Goal: Task Accomplishment & Management: Use online tool/utility

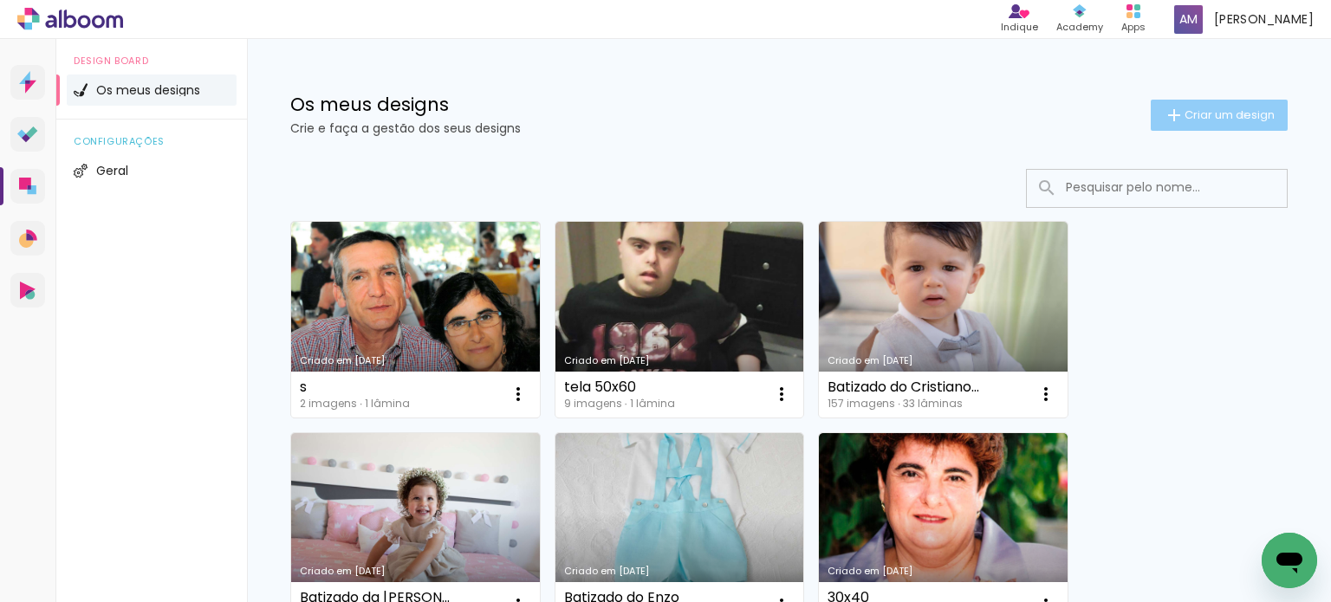
click at [1227, 115] on span "Criar um design" at bounding box center [1229, 114] width 90 height 11
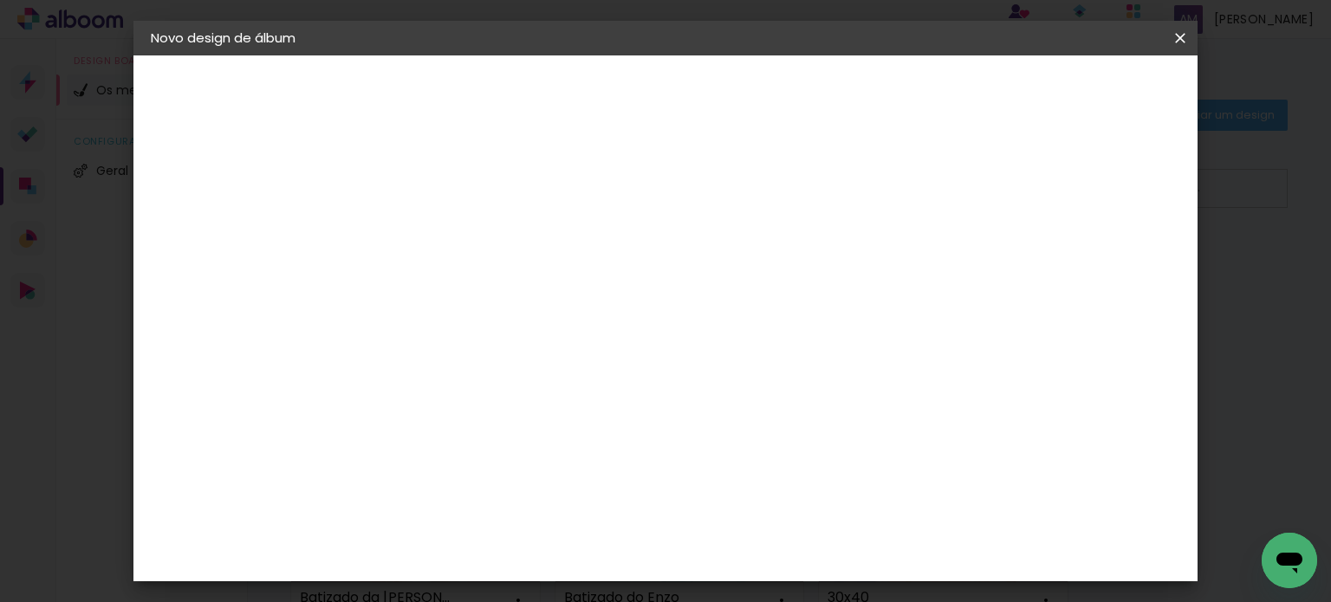
click at [434, 243] on input at bounding box center [434, 232] width 0 height 27
type input "40x50"
type paper-input "40x50"
click at [612, 100] on paper-button "Avançar" at bounding box center [569, 91] width 85 height 29
click at [0, 0] on slot "Tamanho Livre" at bounding box center [0, 0] width 0 height 0
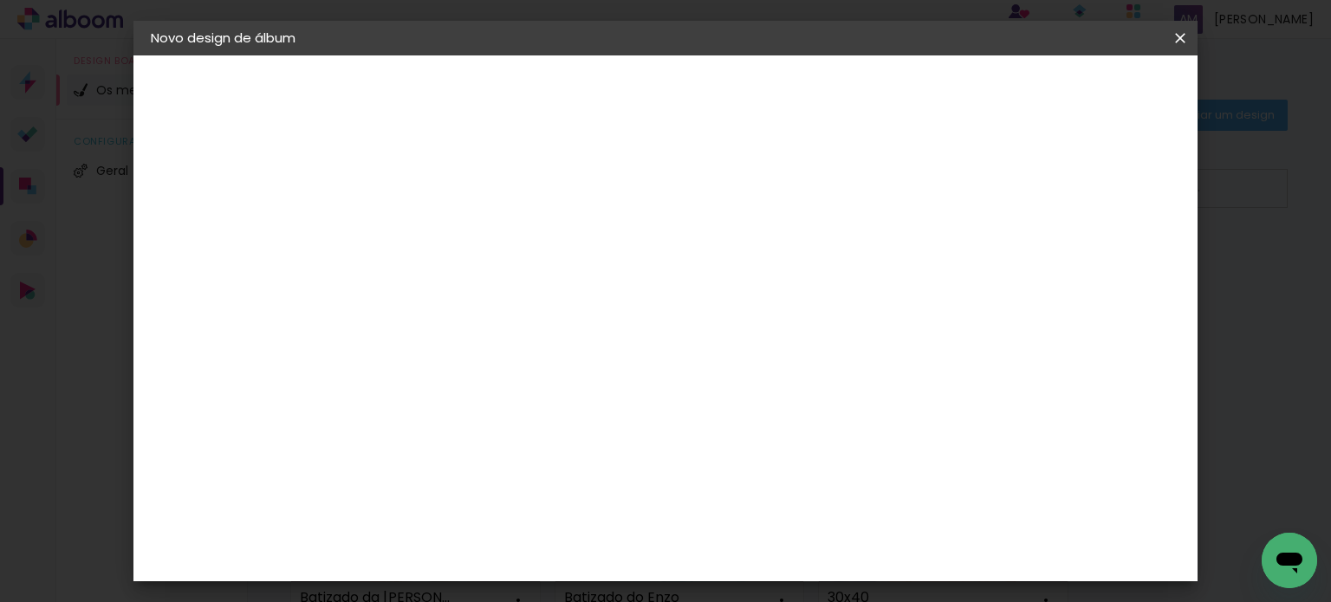
click at [0, 0] on slot "Tamanho Livre" at bounding box center [0, 0] width 0 height 0
click at [536, 377] on paper-item "DreambooksPro" at bounding box center [461, 392] width 152 height 38
click at [688, 90] on paper-button "Avançar" at bounding box center [645, 91] width 85 height 29
click at [502, 289] on input "text" at bounding box center [468, 302] width 68 height 27
click at [874, 284] on paper-item "Álbum" at bounding box center [778, 287] width 347 height 35
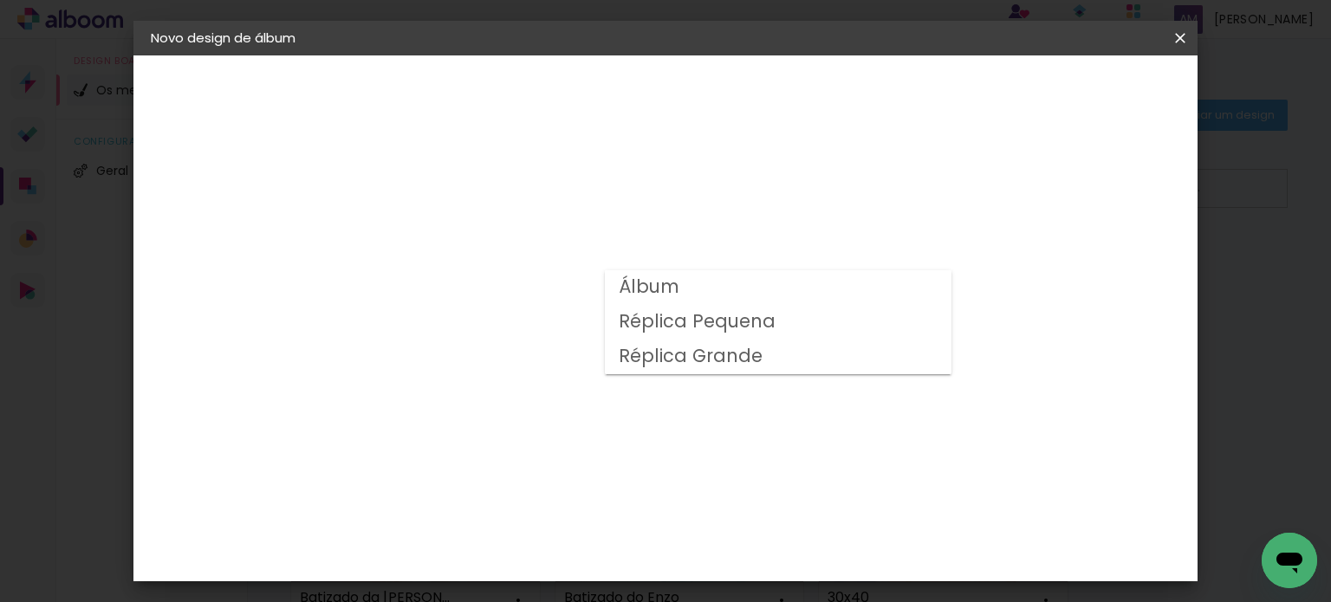
type input "Álbum"
click at [0, 0] on slot "Voltar" at bounding box center [0, 0] width 0 height 0
click at [594, 93] on paper-button "Voltar" at bounding box center [559, 91] width 70 height 29
click at [0, 0] on iron-icon at bounding box center [0, 0] width 0 height 0
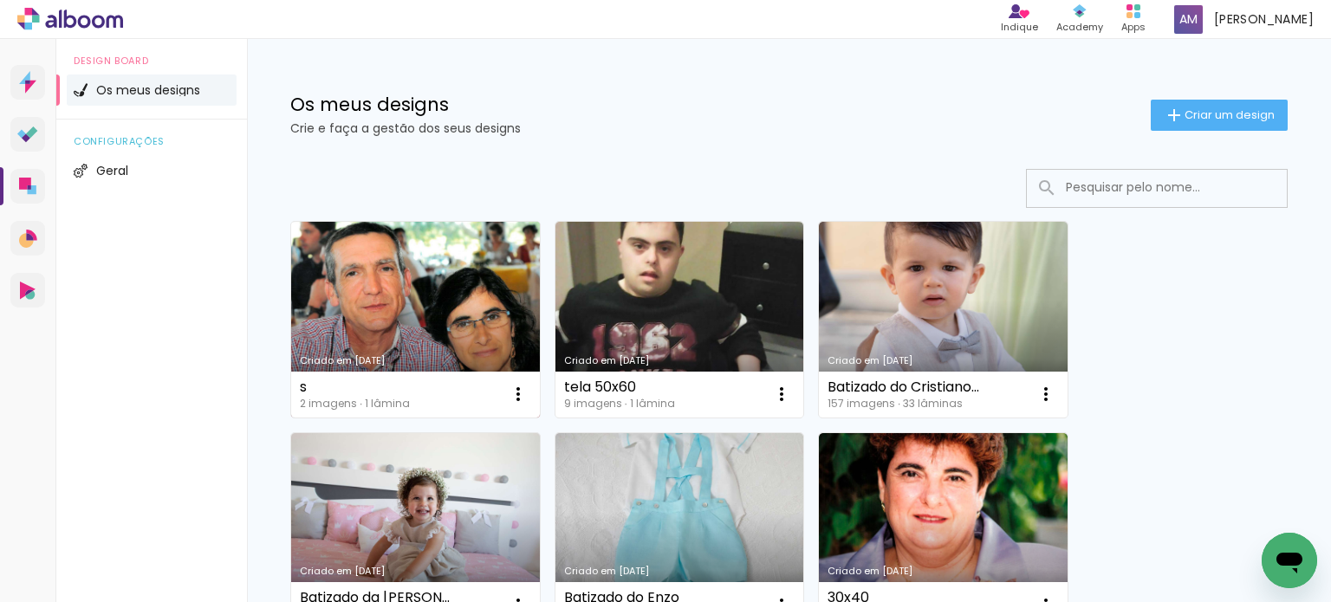
click at [437, 274] on link "Criado em [DATE]" at bounding box center [415, 320] width 249 height 196
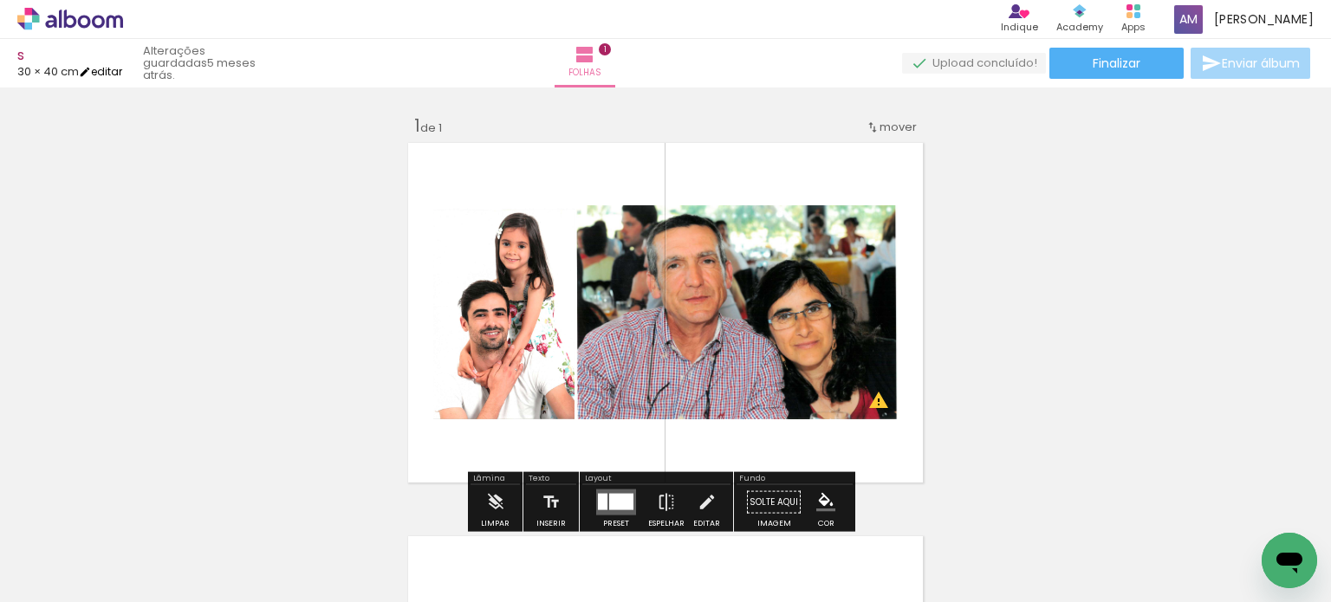
click at [102, 68] on link "editar" at bounding box center [100, 71] width 43 height 15
type input "40"
type input "60"
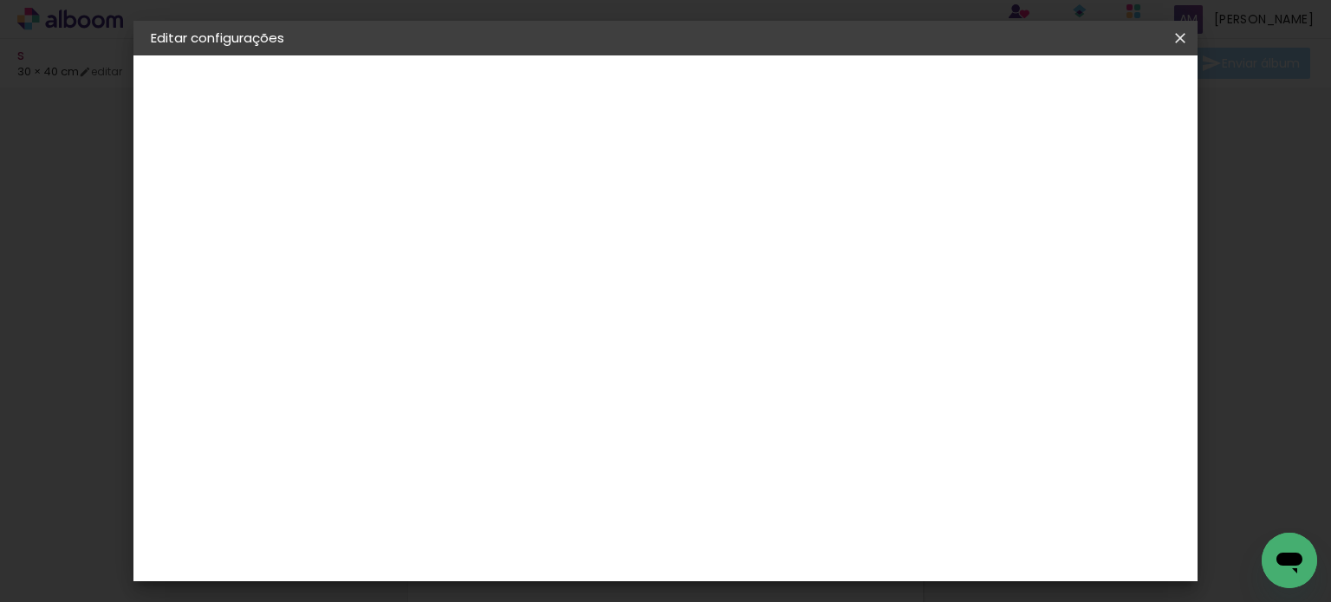
click at [1172, 36] on iron-icon at bounding box center [1180, 37] width 21 height 17
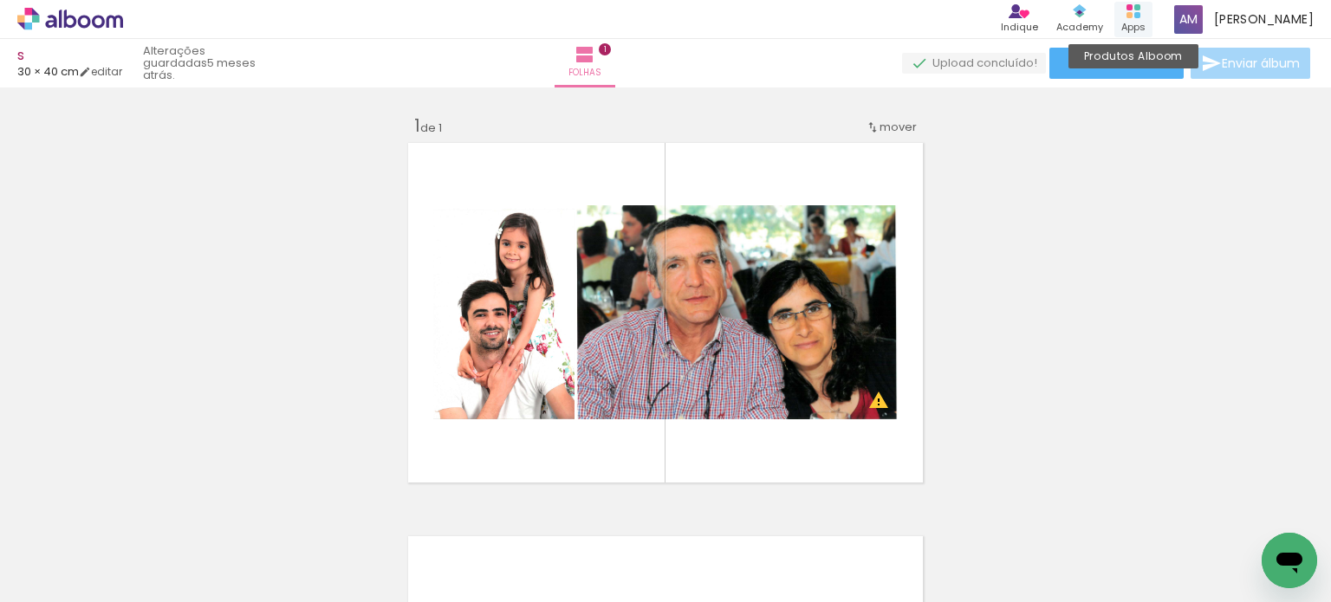
click at [1131, 21] on div "Apps" at bounding box center [1133, 27] width 24 height 15
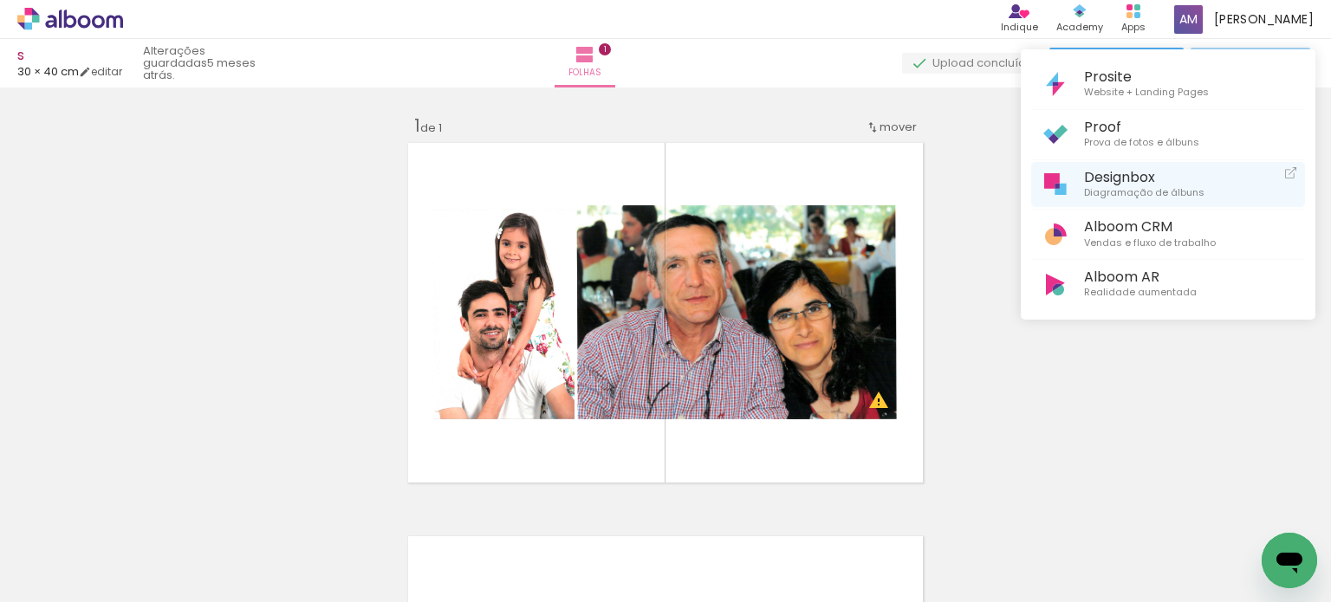
click at [1134, 172] on span "Designbox" at bounding box center [1144, 177] width 120 height 16
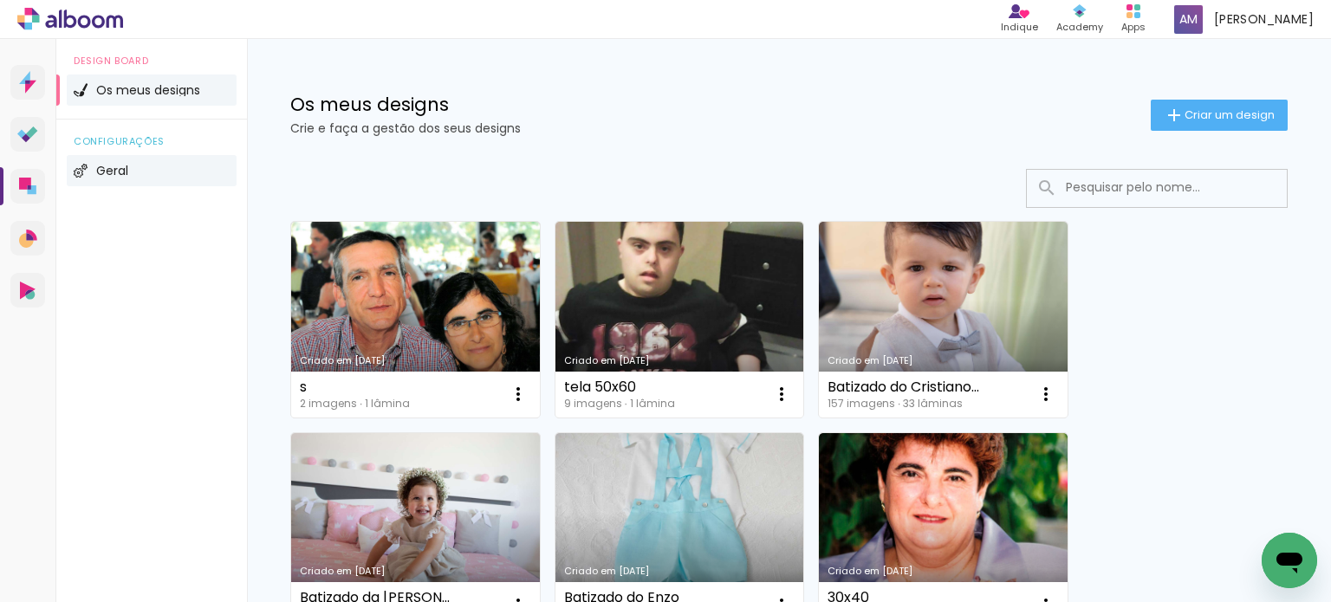
click at [125, 161] on li "Geral" at bounding box center [152, 170] width 170 height 31
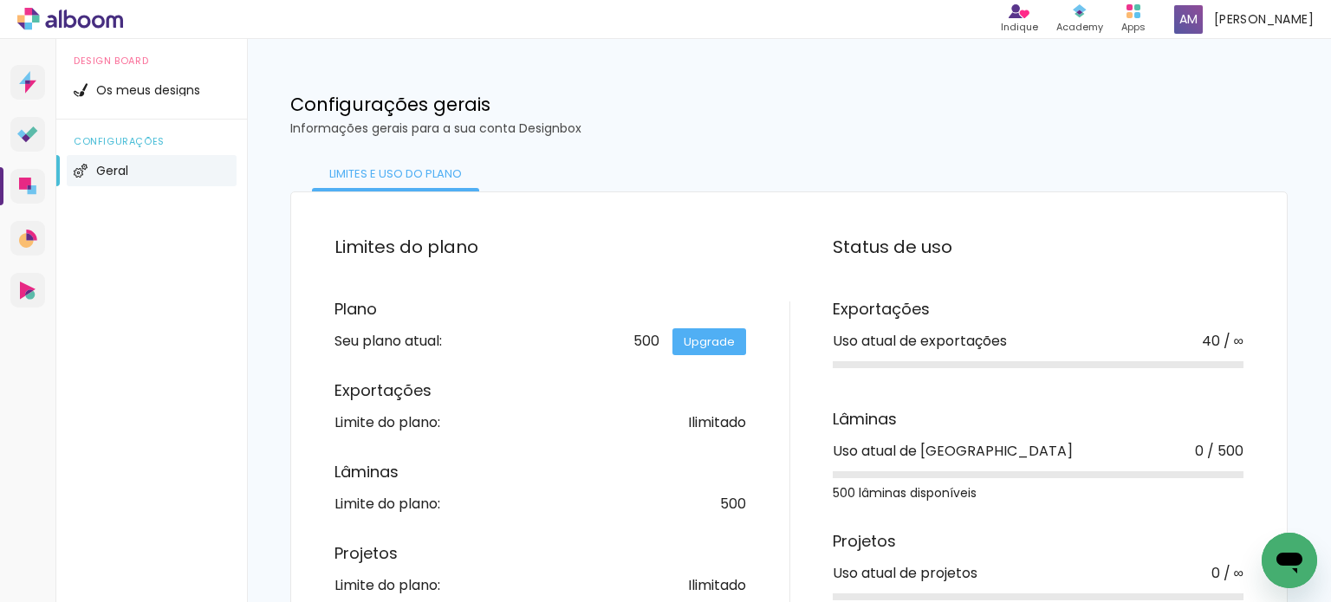
click at [127, 171] on span "Geral" at bounding box center [112, 171] width 32 height 12
click at [100, 96] on li "Os meus designs" at bounding box center [152, 90] width 170 height 31
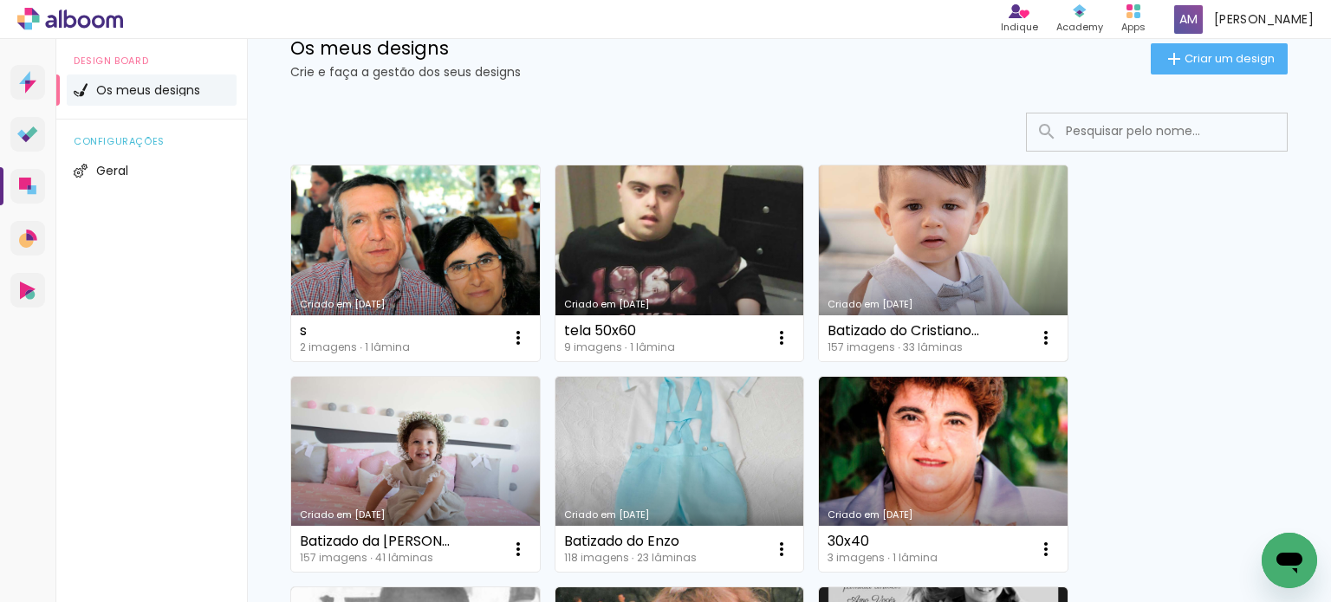
scroll to position [173, 0]
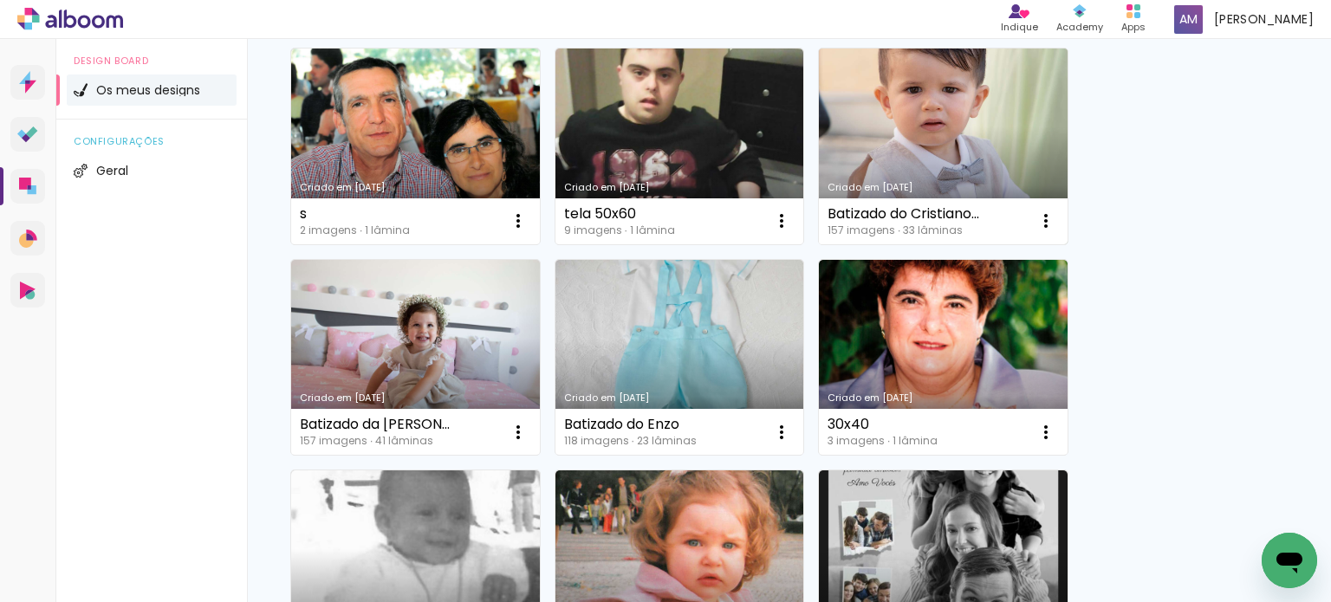
click at [962, 328] on link "Criado em [DATE]" at bounding box center [943, 358] width 249 height 196
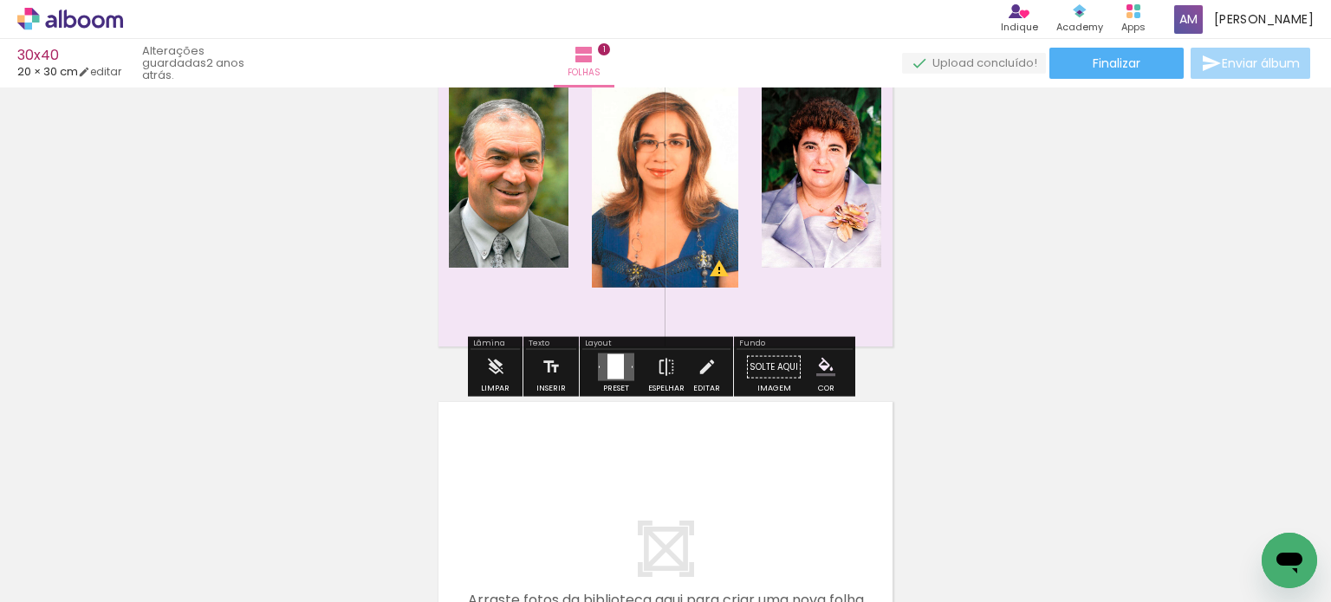
scroll to position [347, 0]
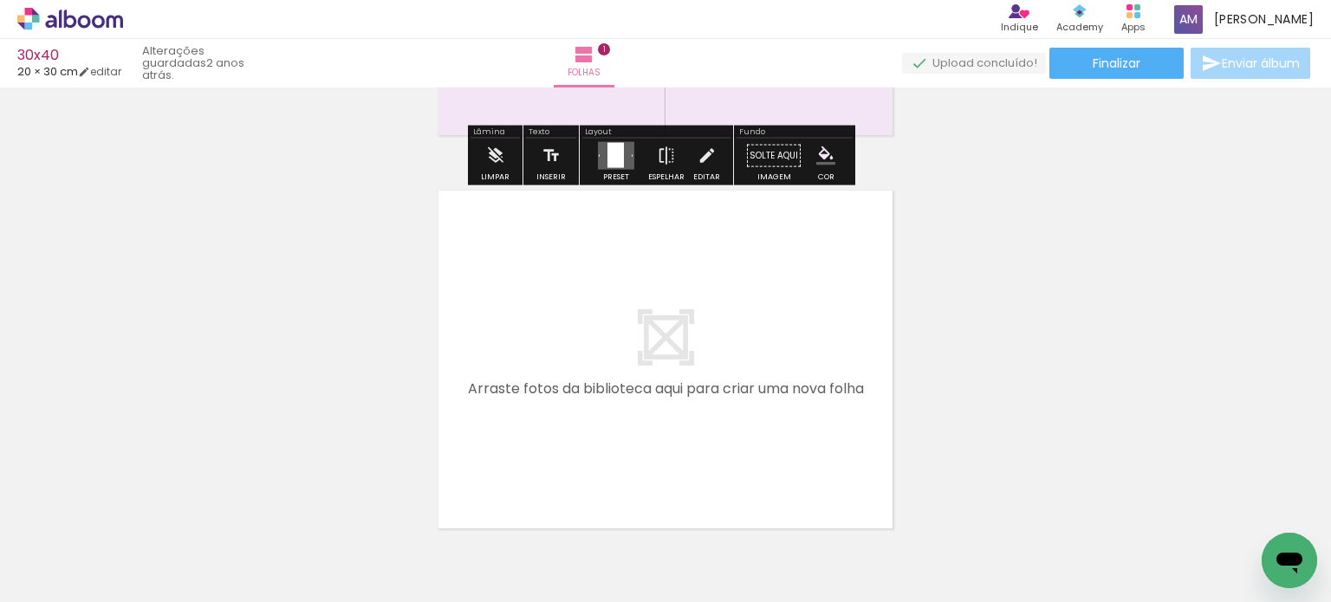
click at [667, 333] on quentale-layouter at bounding box center [665, 360] width 466 height 350
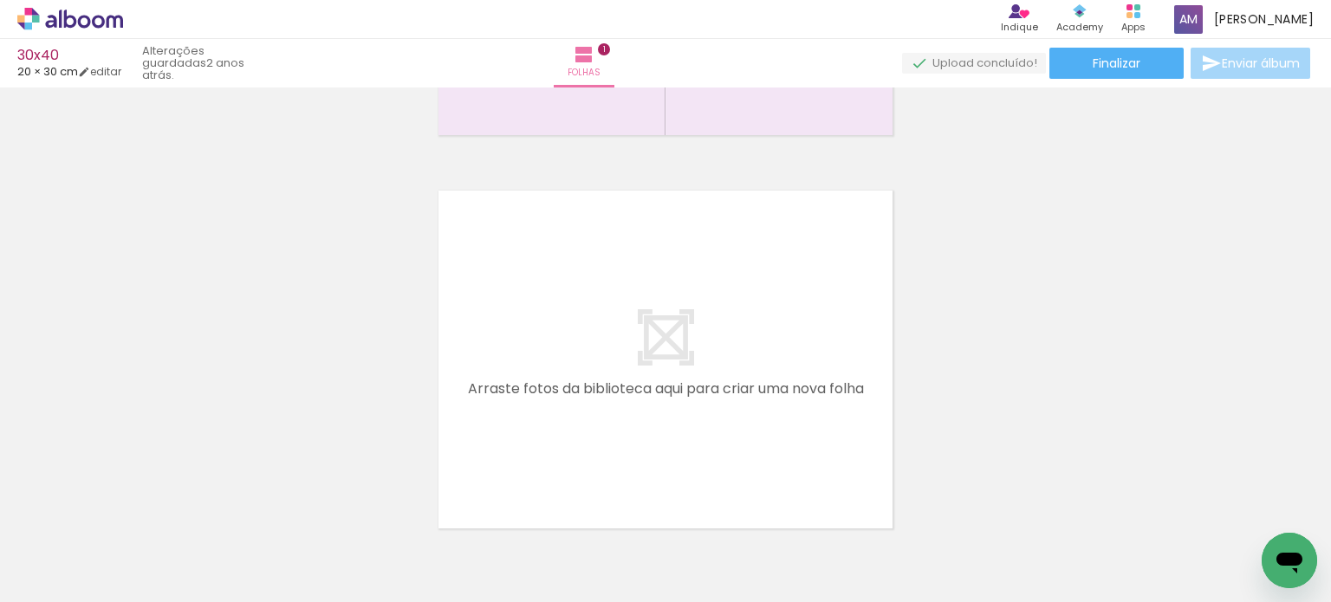
click at [73, 574] on span "Adicionar Fotos" at bounding box center [62, 578] width 52 height 19
click at [0, 0] on input "file" at bounding box center [0, 0] width 0 height 0
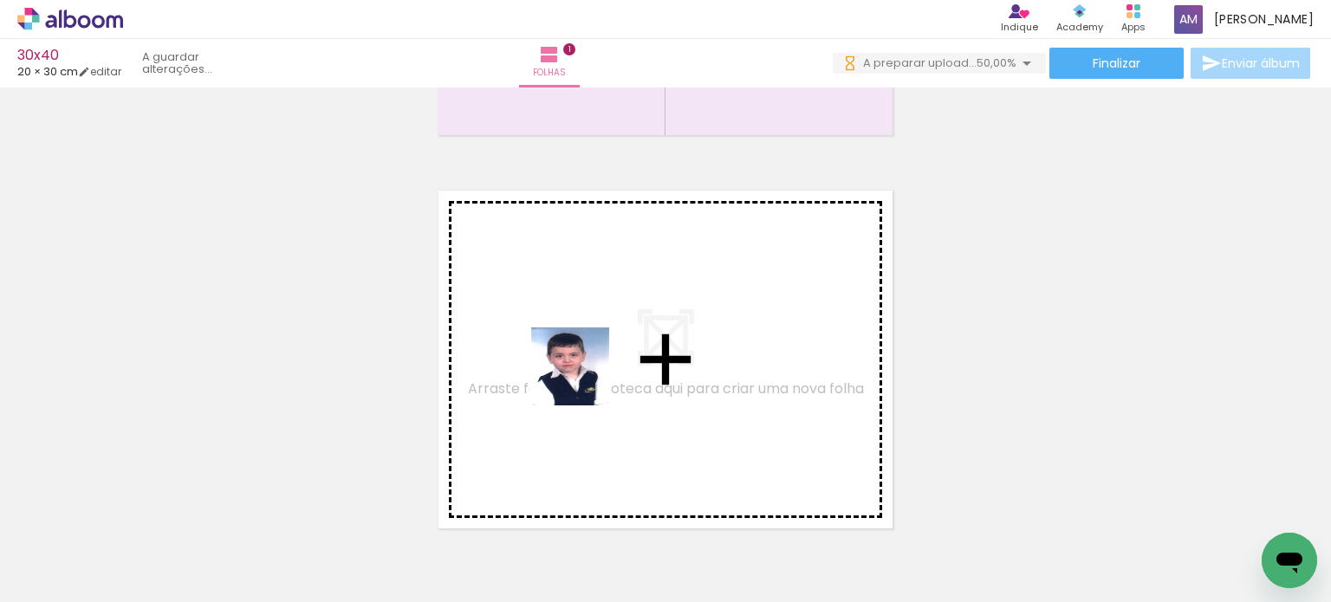
drag, startPoint x: 485, startPoint y: 550, endPoint x: 600, endPoint y: 522, distance: 118.7
click at [584, 379] on quentale-workspace at bounding box center [665, 301] width 1331 height 602
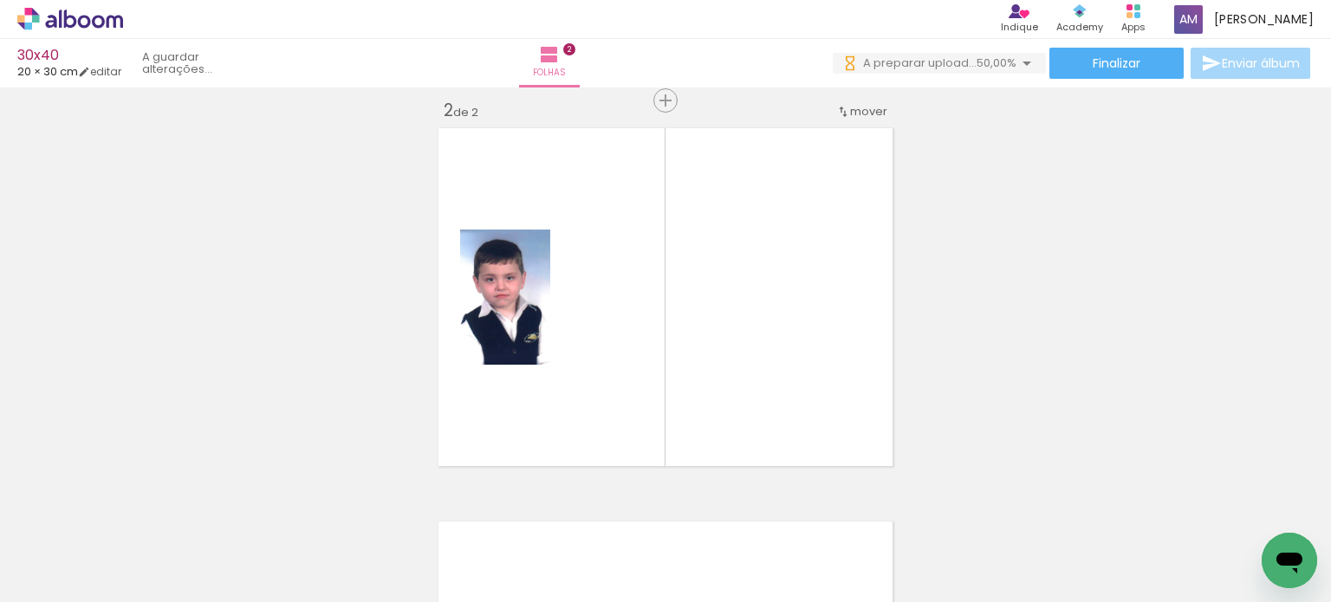
scroll to position [415, 0]
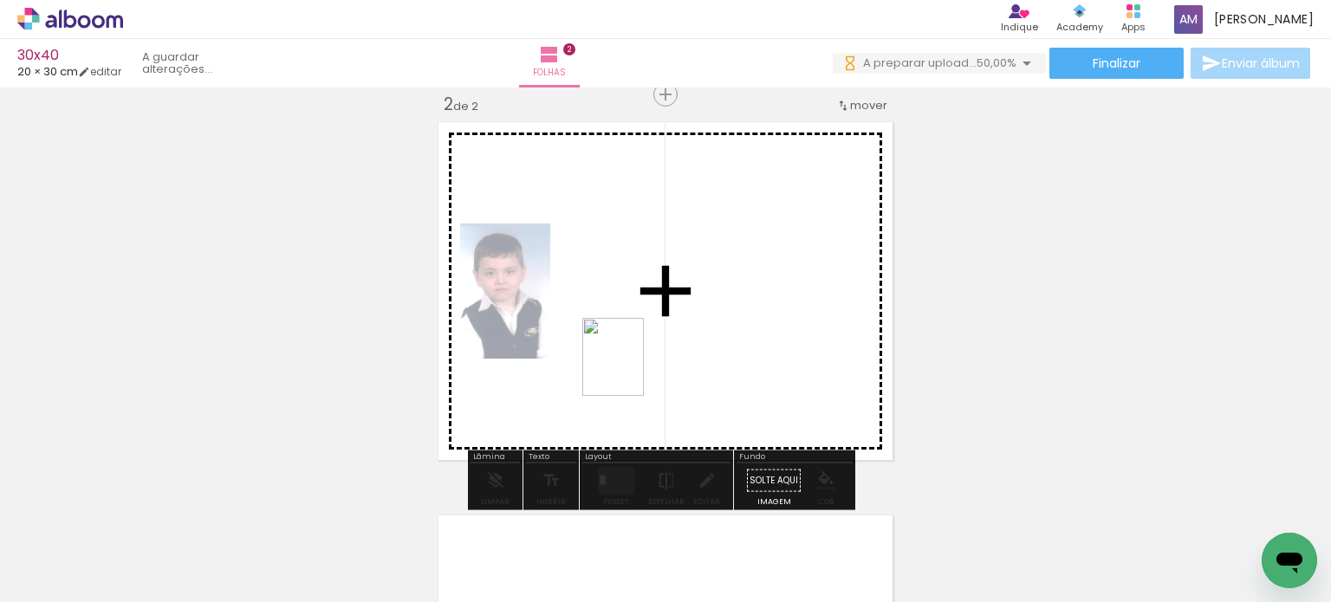
drag, startPoint x: 575, startPoint y: 564, endPoint x: 662, endPoint y: 489, distance: 114.8
click at [636, 371] on quentale-workspace at bounding box center [665, 301] width 1331 height 602
drag, startPoint x: 666, startPoint y: 567, endPoint x: 736, endPoint y: 367, distance: 212.1
click at [718, 342] on quentale-workspace at bounding box center [665, 301] width 1331 height 602
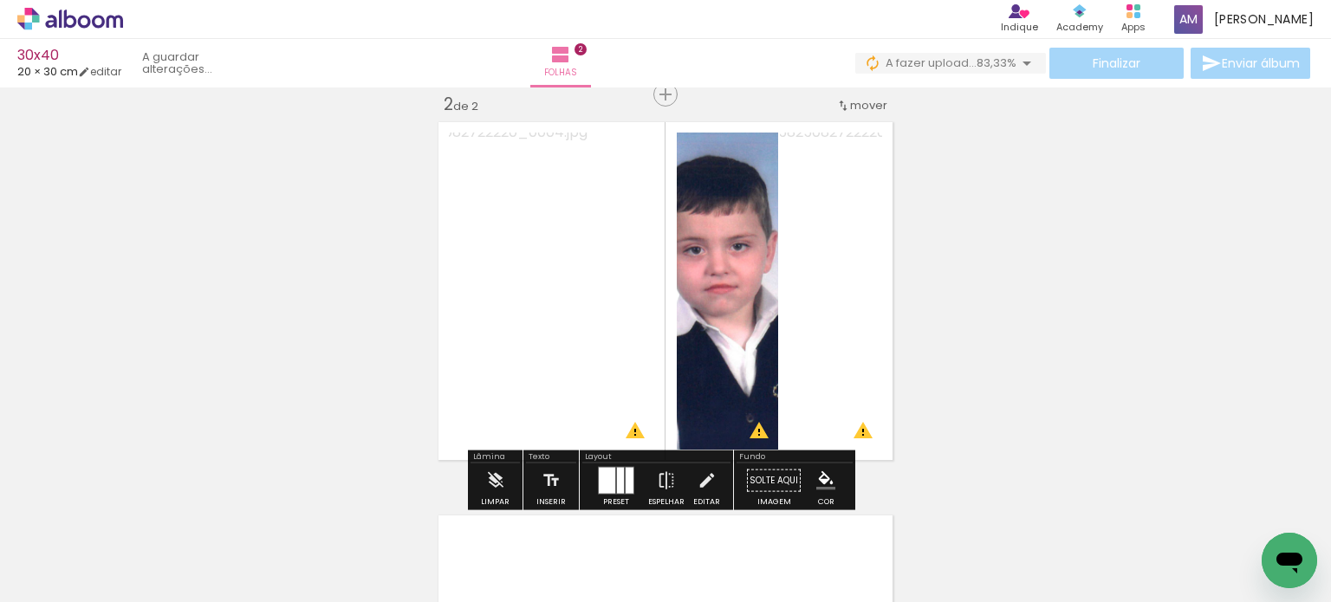
click at [611, 482] on quentale-layouter at bounding box center [616, 481] width 36 height 28
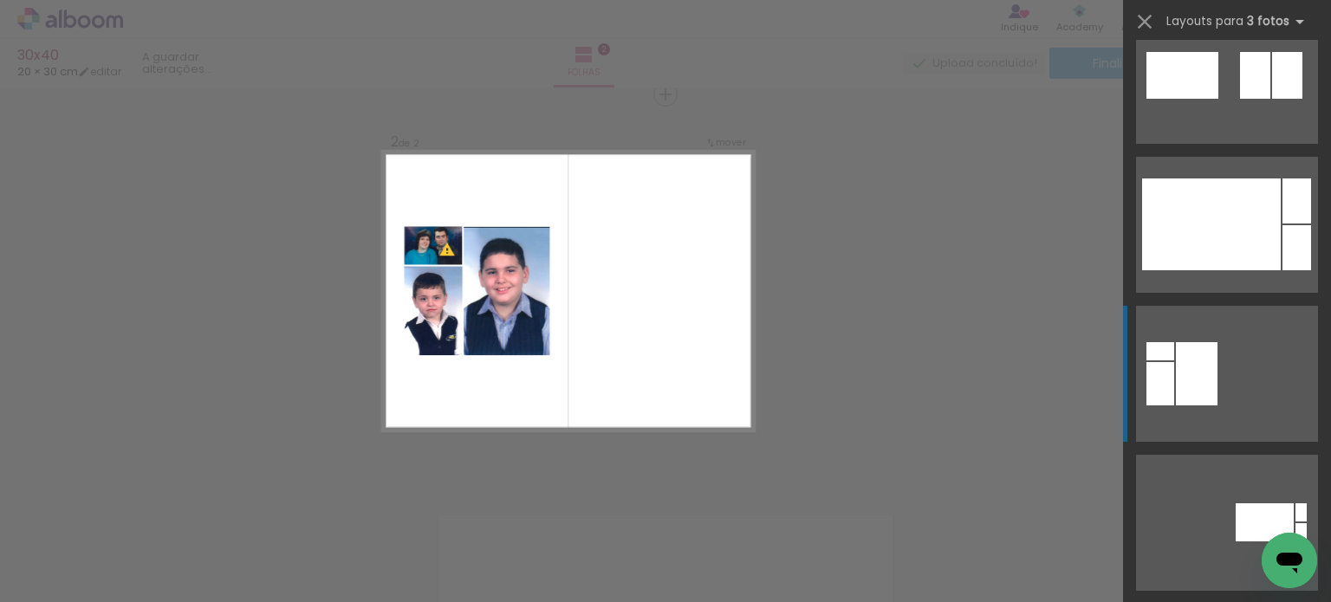
scroll to position [6239, 0]
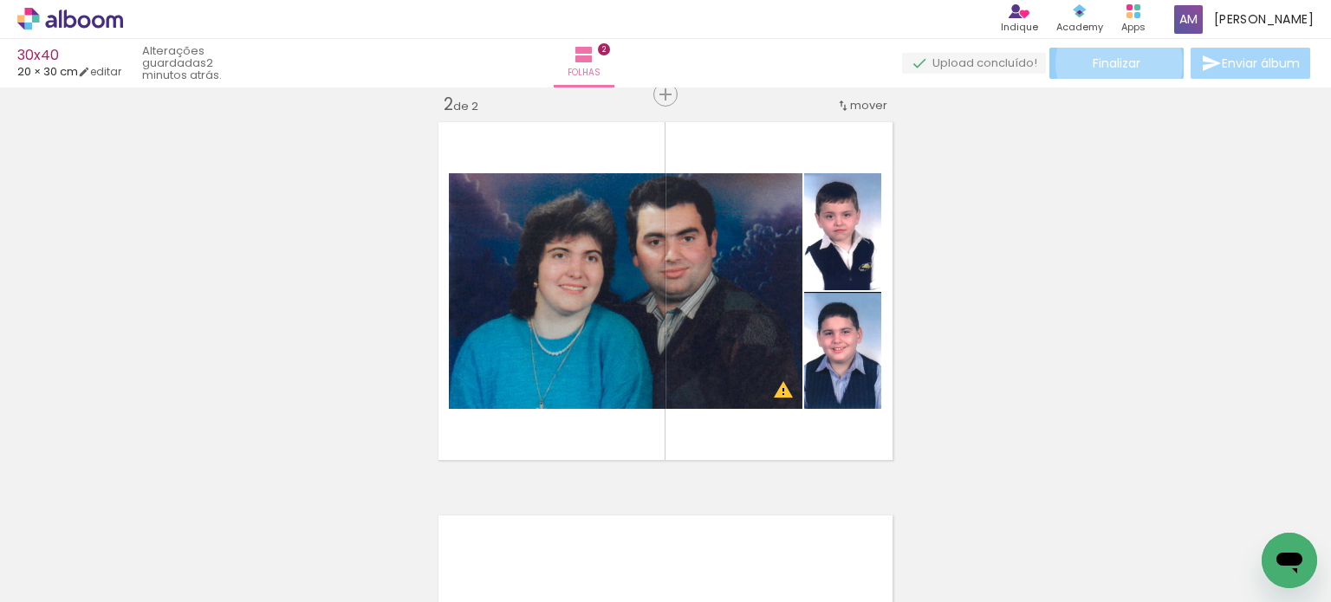
click at [1113, 63] on span "Finalizar" at bounding box center [1117, 63] width 48 height 12
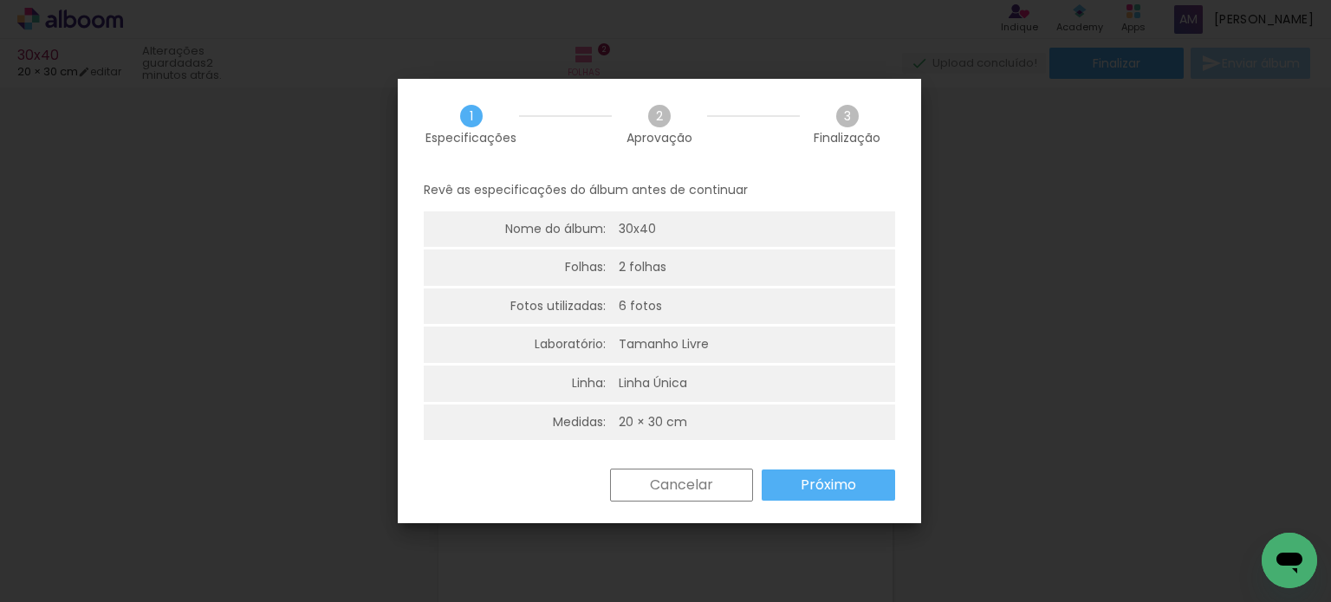
click at [0, 0] on slot "Cancelar" at bounding box center [0, 0] width 0 height 0
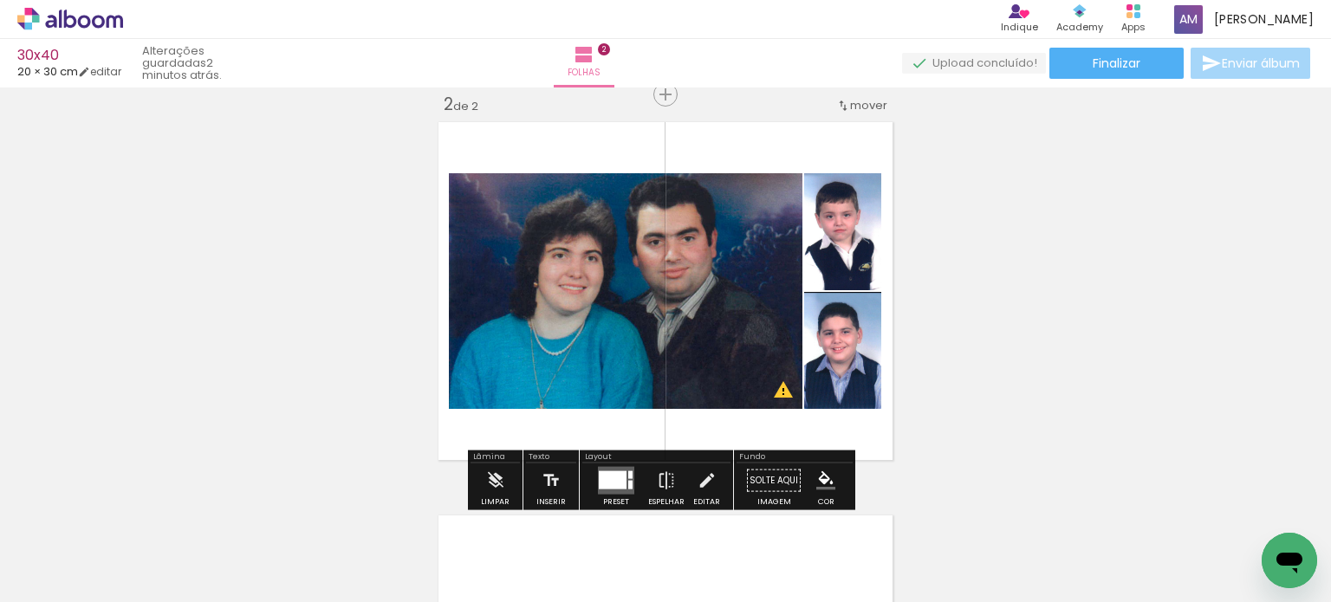
click at [753, 280] on quentale-photo at bounding box center [626, 291] width 354 height 236
click at [698, 481] on iron-icon at bounding box center [707, 481] width 19 height 35
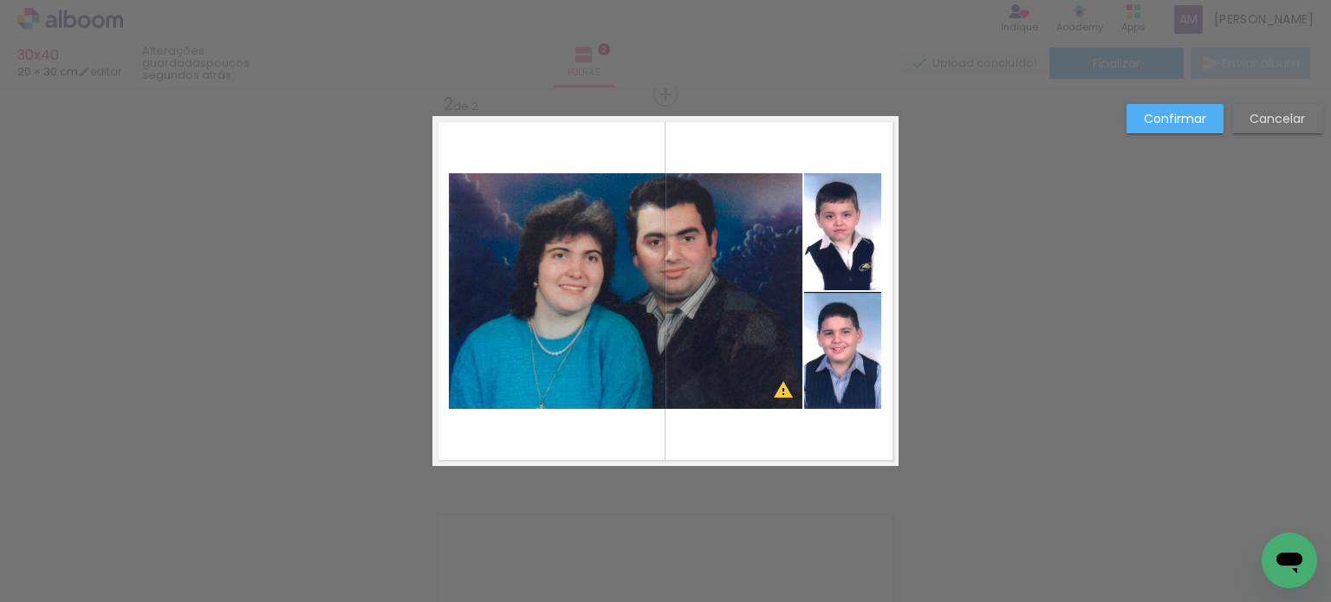
click at [707, 211] on quentale-photo at bounding box center [626, 291] width 354 height 236
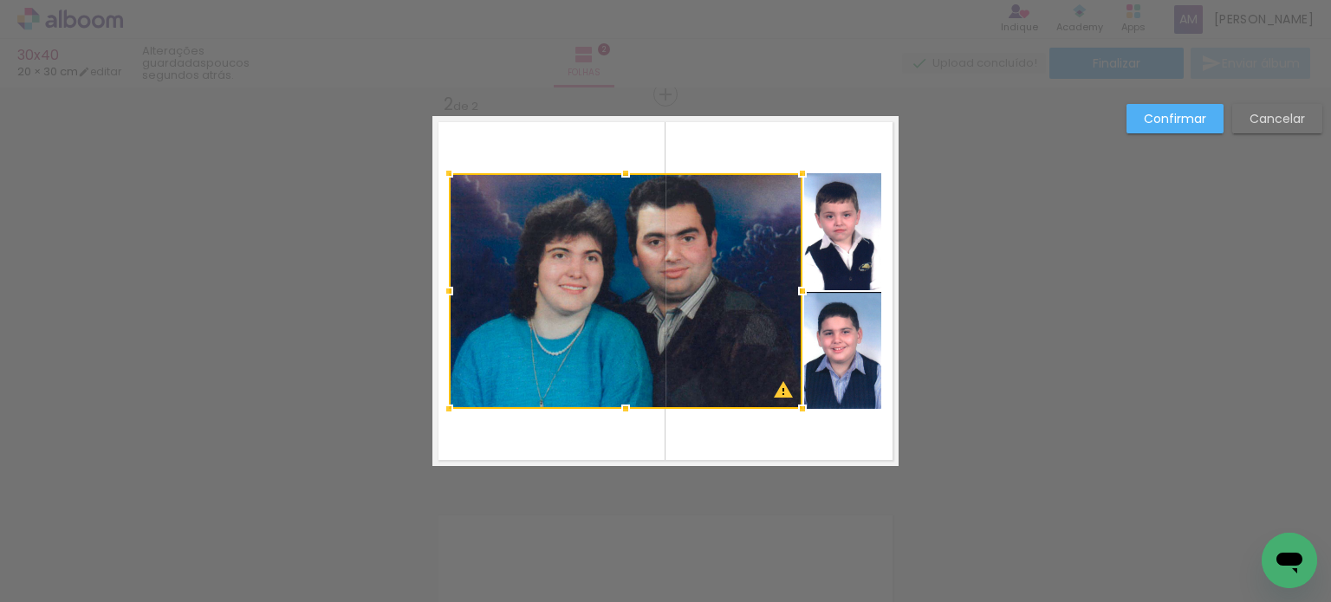
click at [929, 258] on div "Confirmar Cancelar" at bounding box center [665, 283] width 1331 height 1222
click at [0, 0] on slot "Cancelar" at bounding box center [0, 0] width 0 height 0
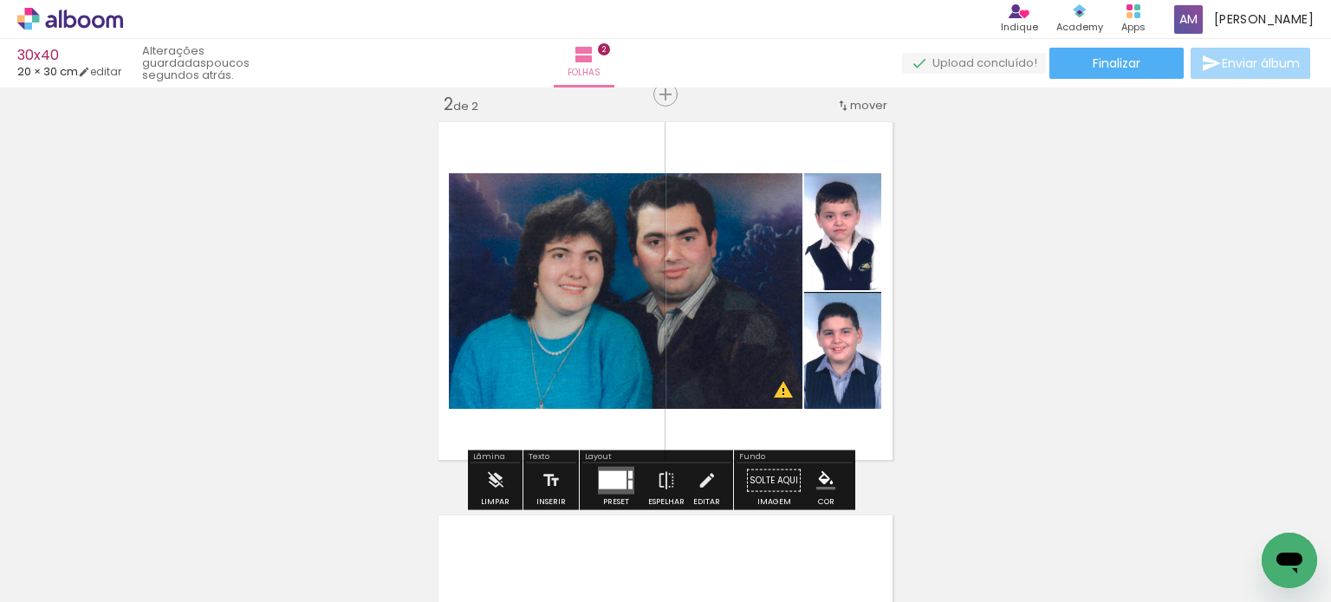
click at [759, 360] on quentale-photo at bounding box center [626, 291] width 354 height 236
click at [631, 198] on div "Largura Cor" at bounding box center [625, 191] width 31 height 26
click at [620, 242] on paper-item at bounding box center [625, 244] width 31 height 12
click at [0, 0] on slot "P&B" at bounding box center [0, 0] width 0 height 0
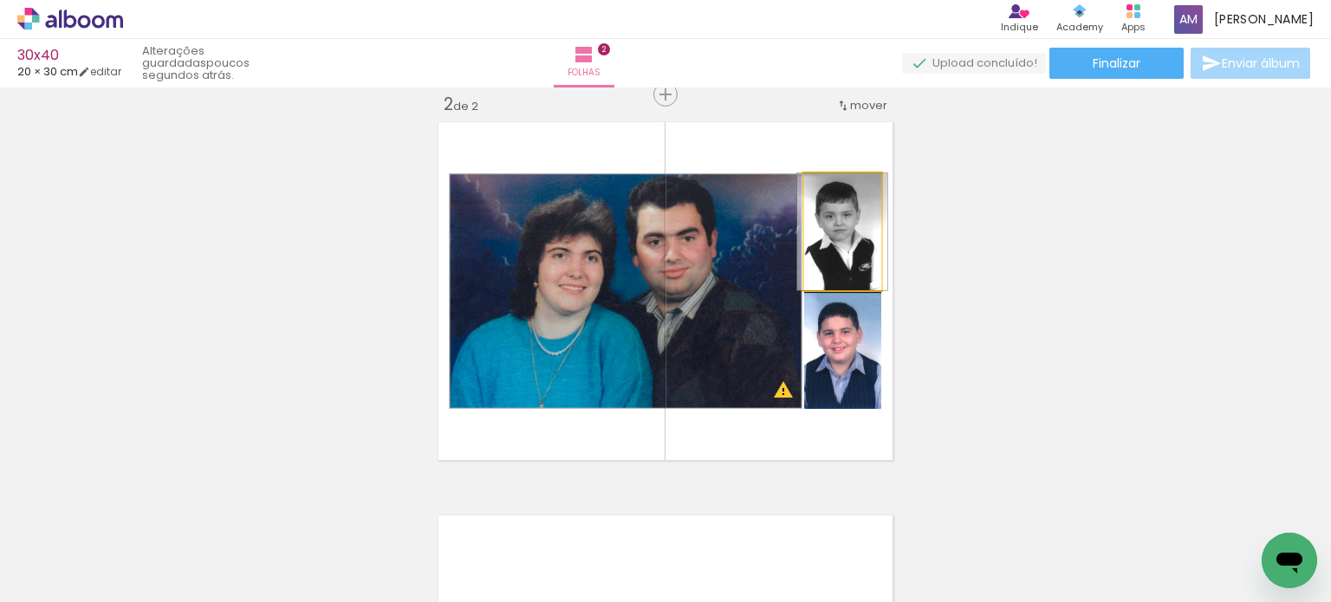
click at [853, 233] on quentale-photo at bounding box center [842, 231] width 77 height 117
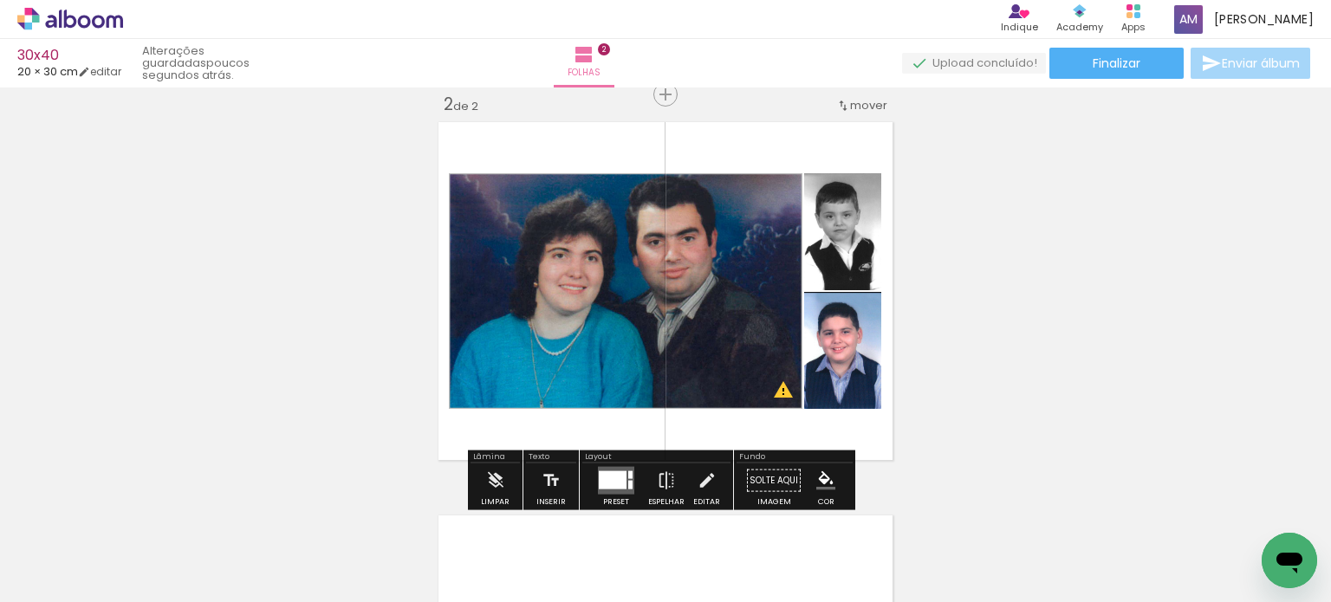
click at [850, 269] on paper-item at bounding box center [859, 271] width 31 height 12
click at [832, 356] on quentale-photo at bounding box center [842, 350] width 77 height 117
click at [856, 384] on paper-item at bounding box center [859, 390] width 31 height 12
click at [676, 193] on quentale-photo at bounding box center [626, 291] width 354 height 236
click at [620, 190] on div at bounding box center [625, 191] width 21 height 17
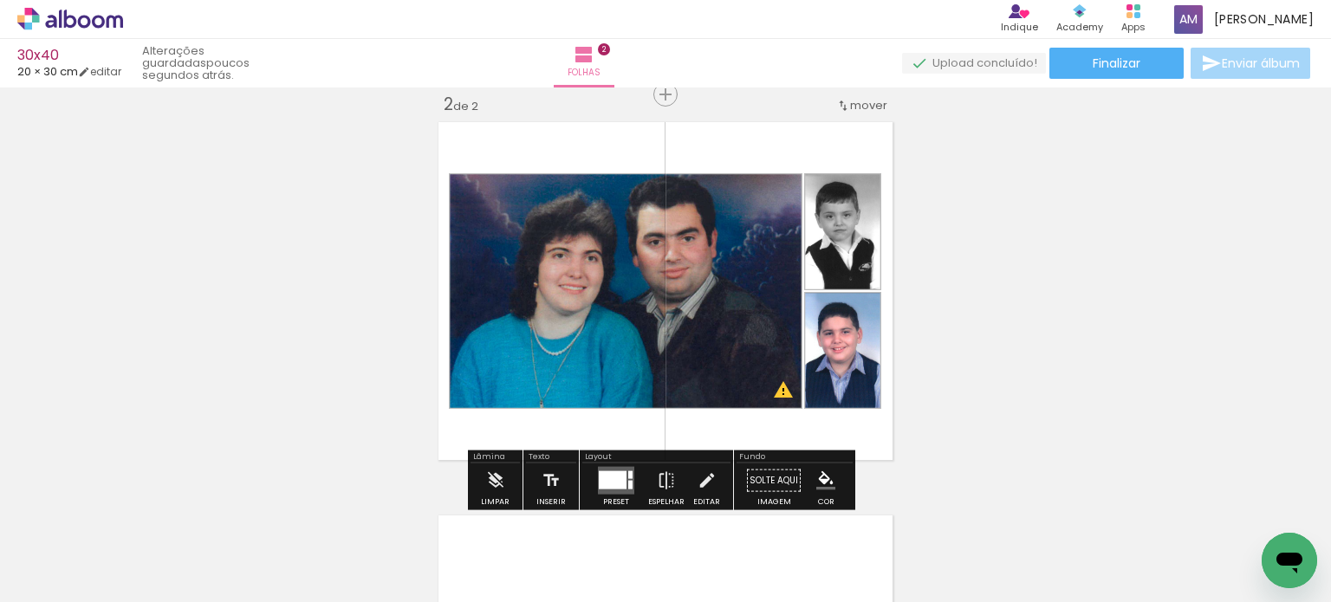
click at [626, 242] on paper-item at bounding box center [625, 244] width 31 height 12
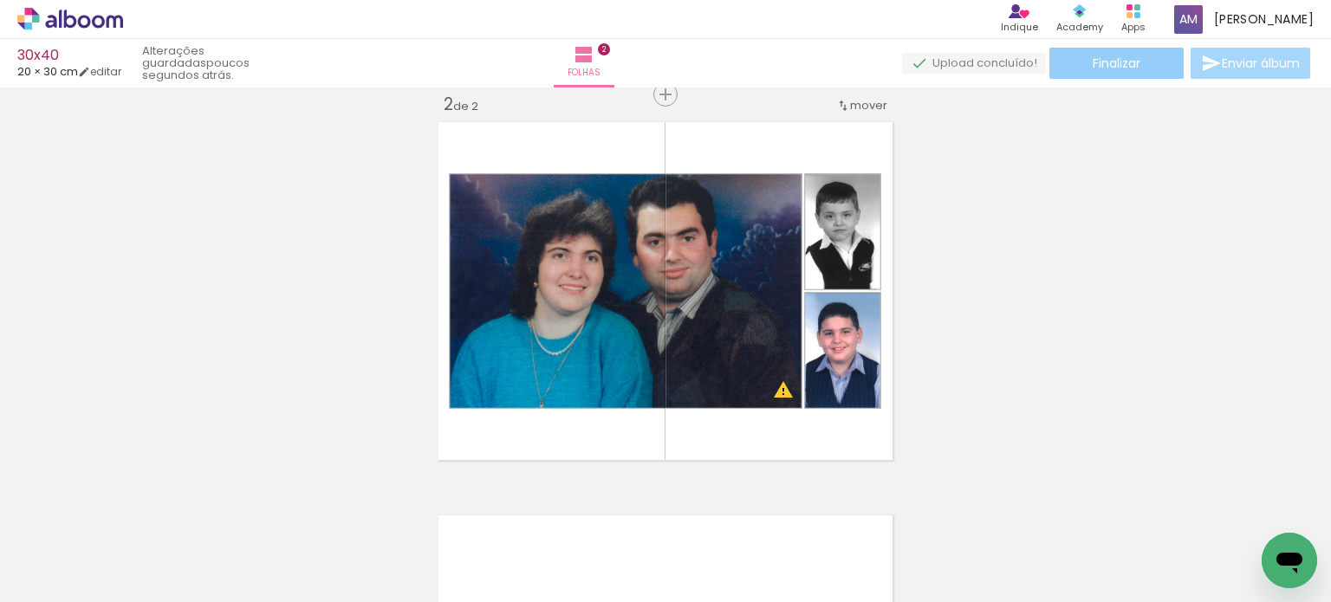
click at [1127, 59] on span "Finalizar" at bounding box center [1117, 63] width 48 height 12
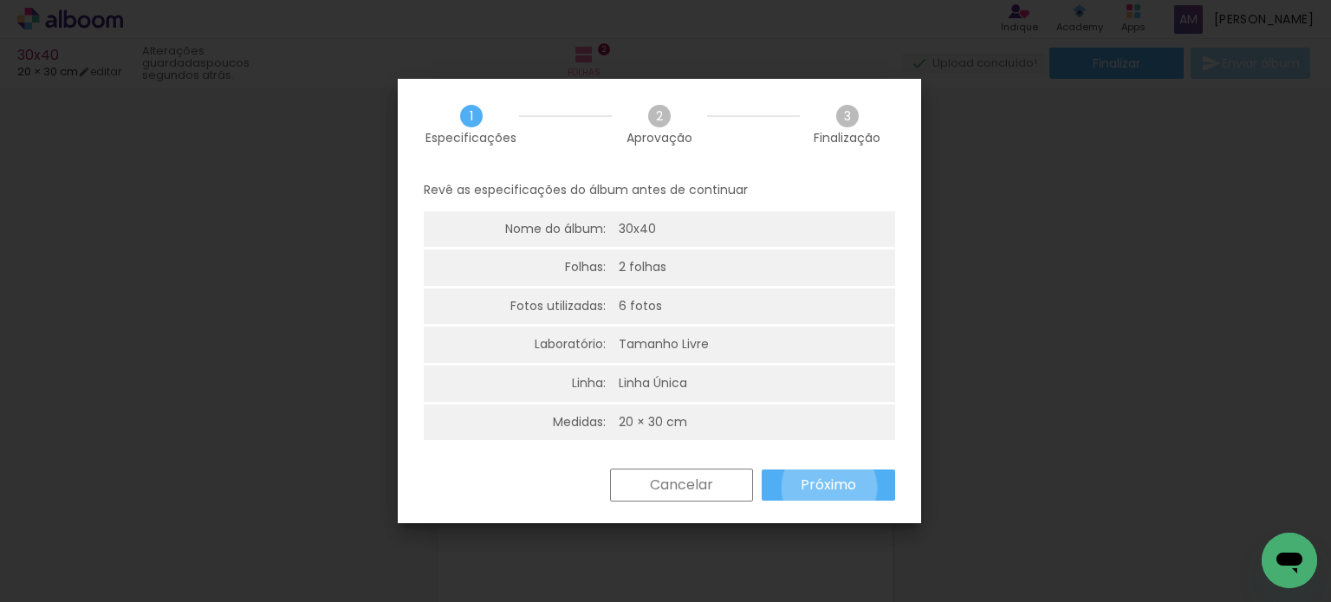
click at [0, 0] on slot "Próximo" at bounding box center [0, 0] width 0 height 0
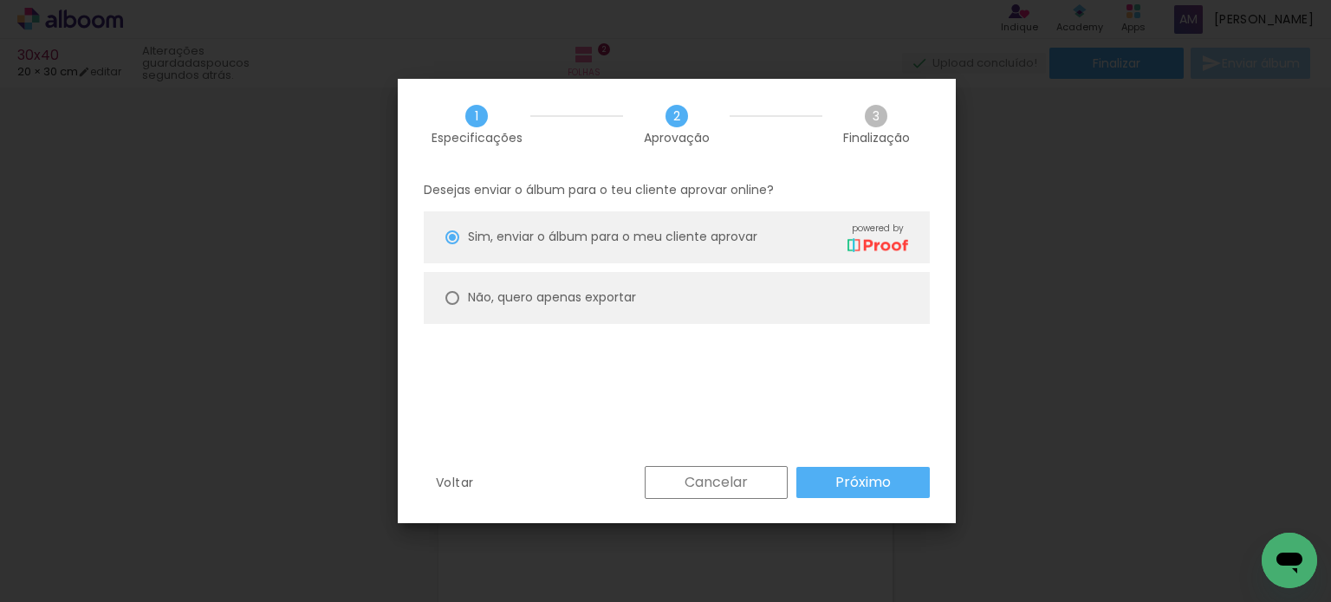
click at [461, 292] on paper-radio-button "Não, quero apenas exportar" at bounding box center [677, 298] width 506 height 52
type paper-radio-button "on"
click at [0, 0] on slot "Próximo" at bounding box center [0, 0] width 0 height 0
type input "Alta, 300 DPI"
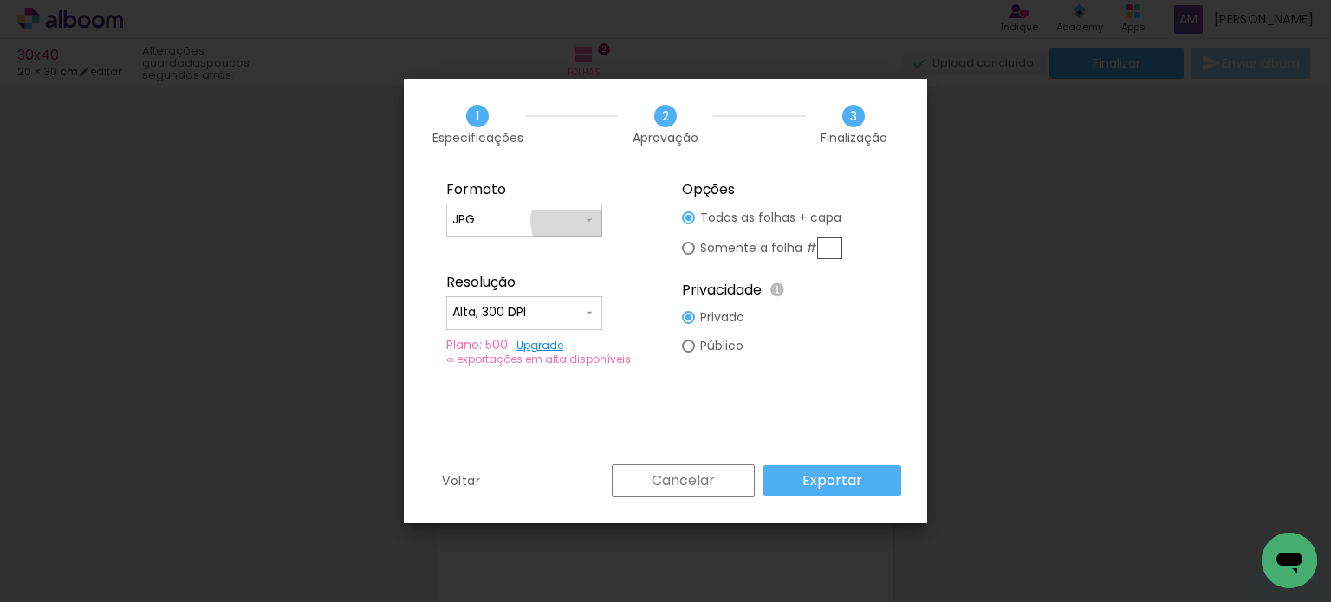
click at [589, 221] on iron-icon at bounding box center [589, 220] width 14 height 14
click at [589, 221] on paper-item "JPG" at bounding box center [524, 217] width 156 height 35
click at [691, 224] on div at bounding box center [688, 217] width 13 height 13
type paper-radio-button "on"
click at [834, 249] on input "text" at bounding box center [829, 248] width 25 height 22
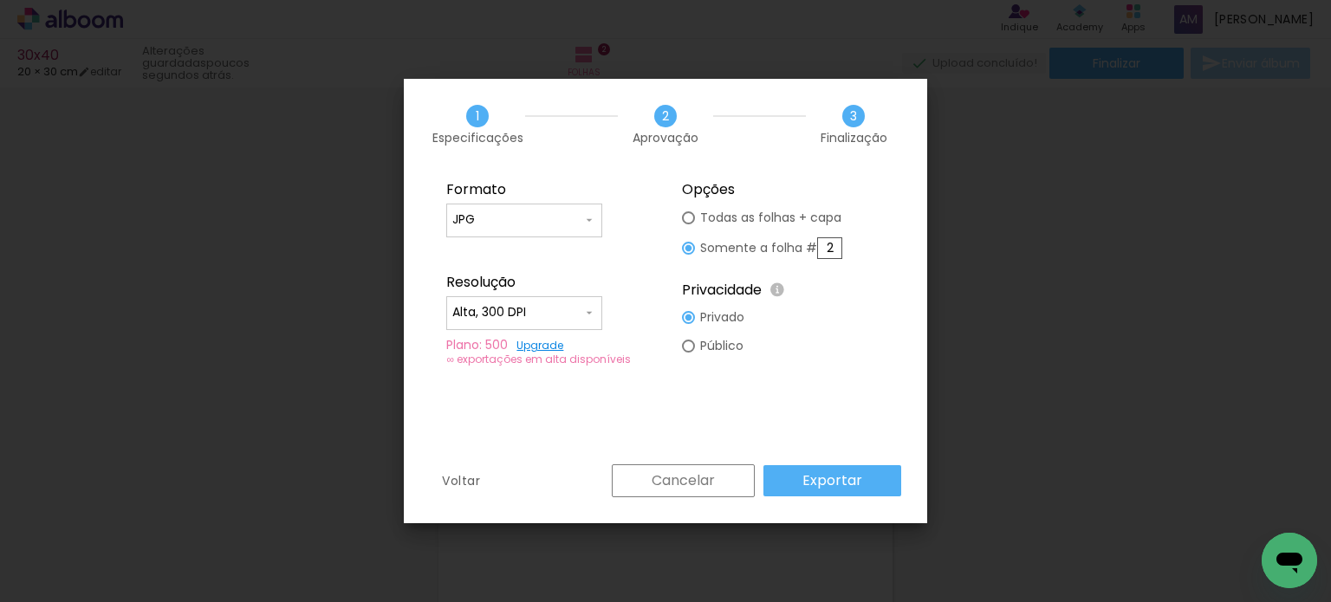
type input "2"
click at [0, 0] on slot "Exportar" at bounding box center [0, 0] width 0 height 0
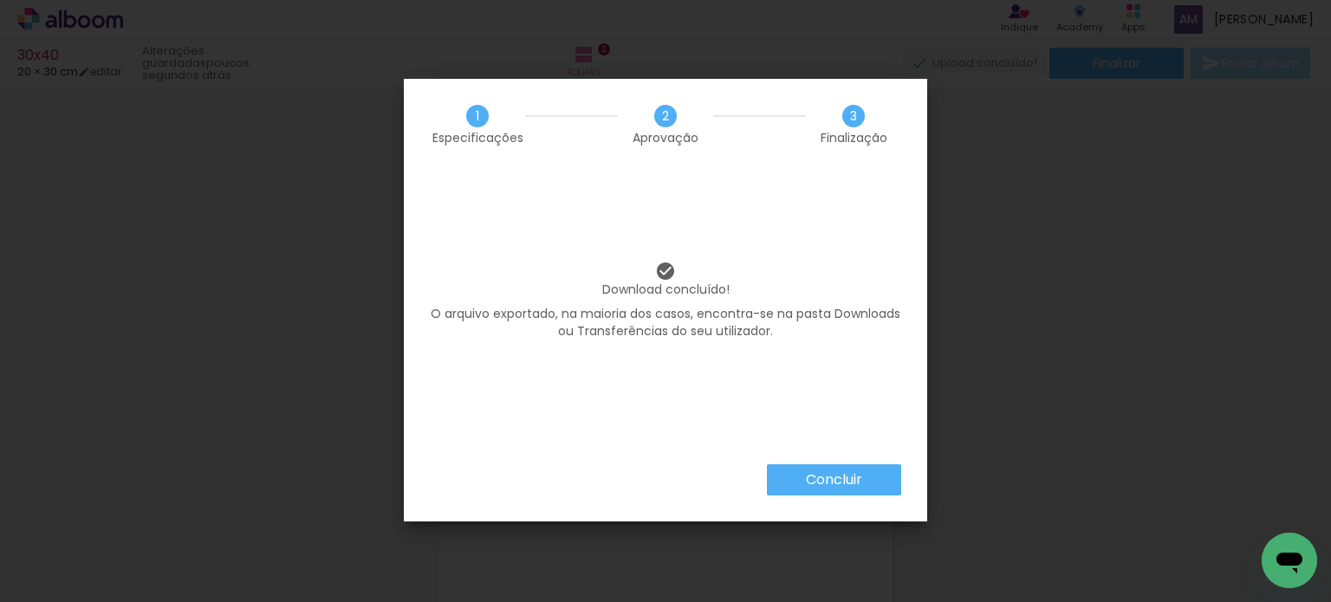
click at [0, 0] on slot "Concluir" at bounding box center [0, 0] width 0 height 0
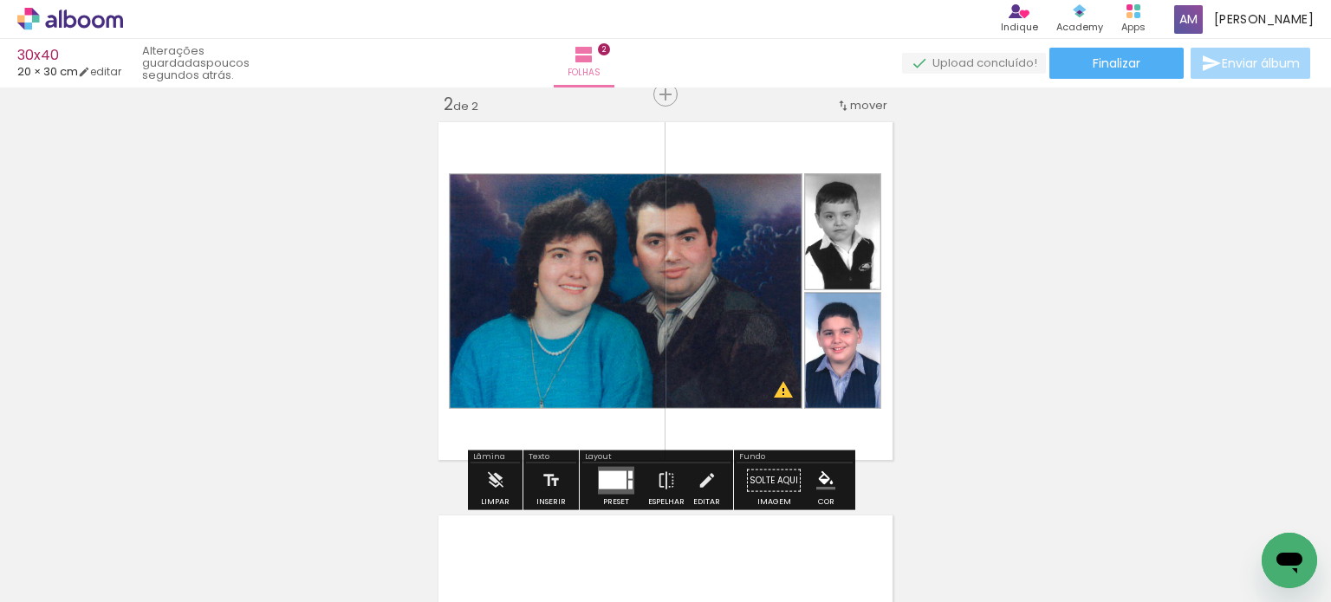
click at [0, 0] on slot "P&B" at bounding box center [0, 0] width 0 height 0
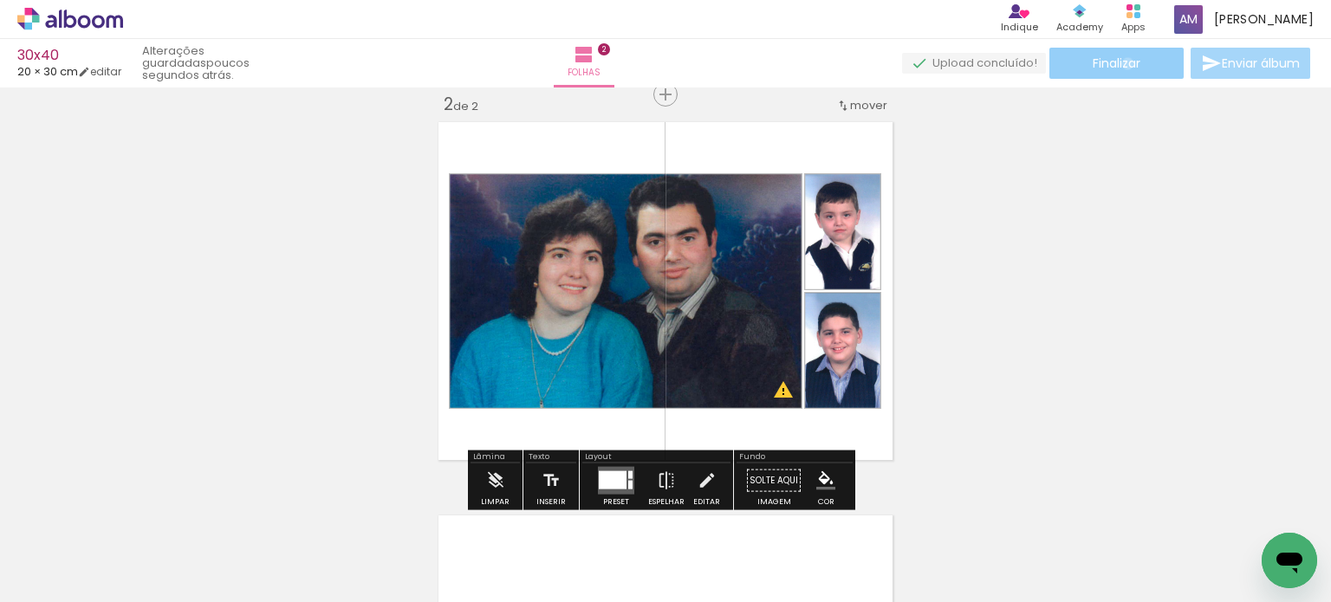
click at [1121, 63] on span "Finalizar" at bounding box center [1117, 63] width 48 height 12
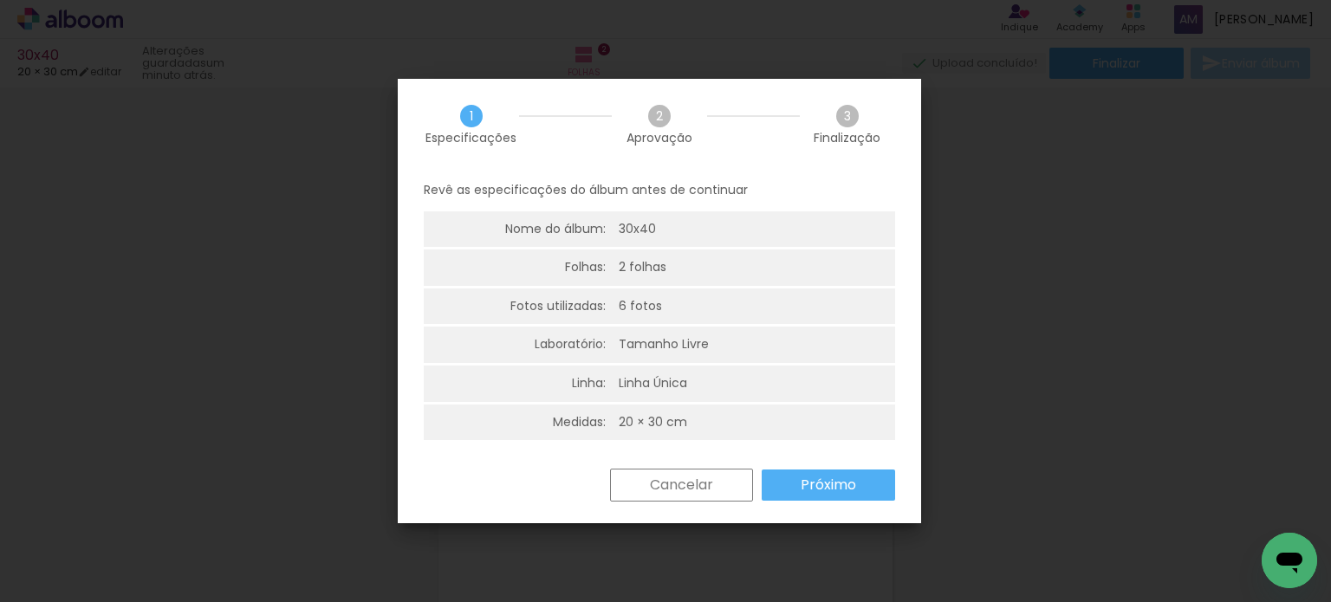
click at [0, 0] on slot "Próximo" at bounding box center [0, 0] width 0 height 0
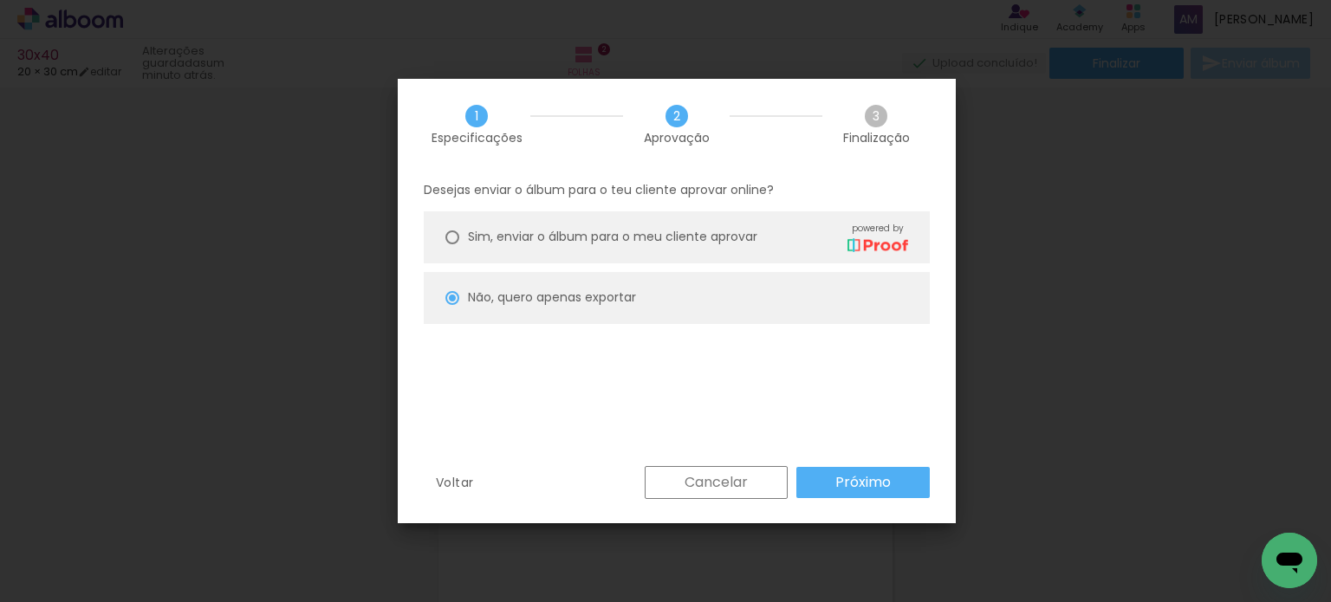
click at [832, 478] on paper-button "Próximo" at bounding box center [862, 482] width 133 height 31
type input "Alta, 300 DPI"
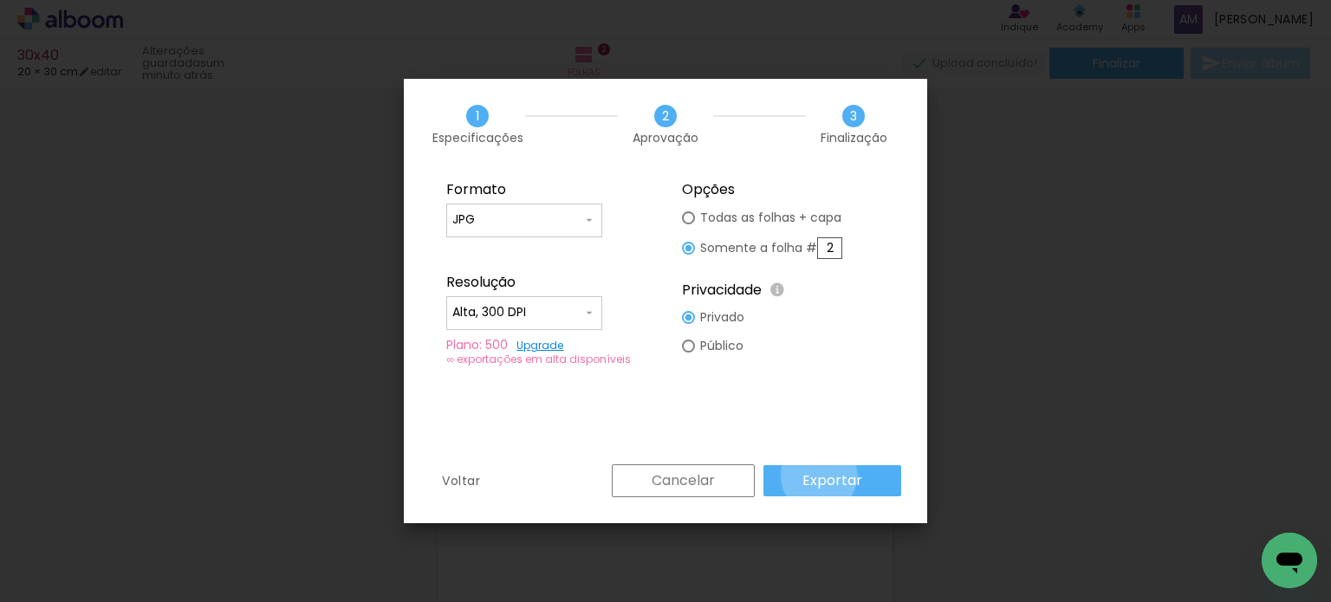
click at [0, 0] on slot "Exportar" at bounding box center [0, 0] width 0 height 0
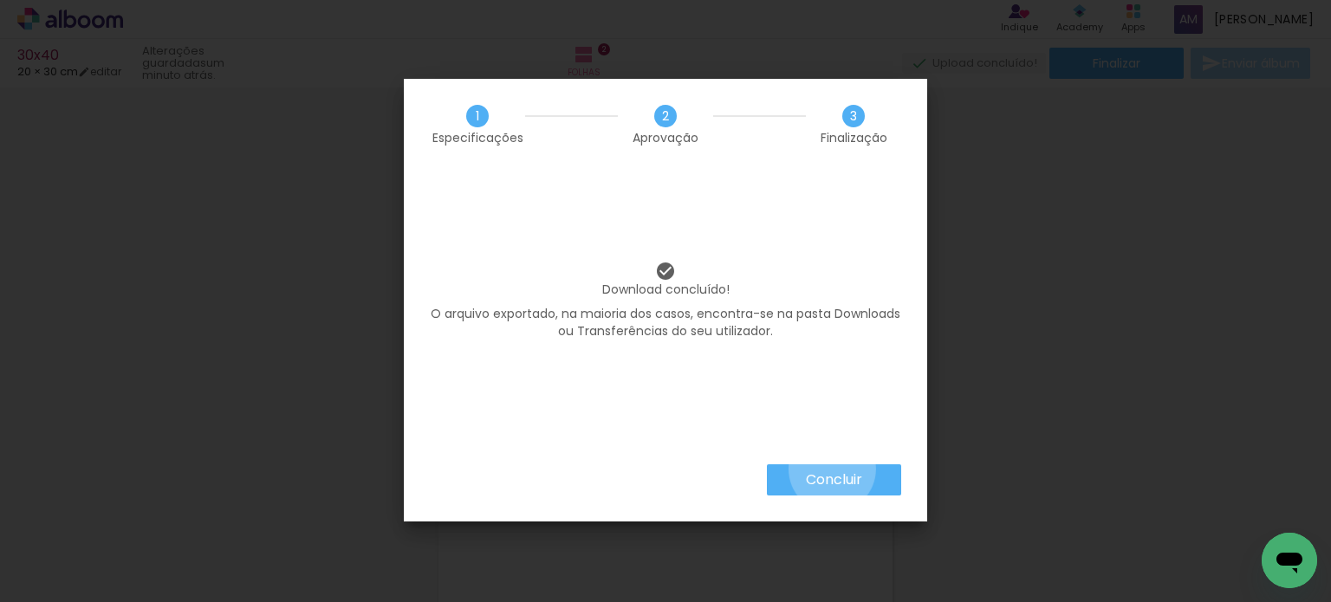
drag, startPoint x: 831, startPoint y: 469, endPoint x: 860, endPoint y: 410, distance: 65.5
click at [838, 458] on div "1 Especificações 2 Aprovação 3 Finalização Download concluído! O arquivo export…" at bounding box center [665, 300] width 523 height 443
